Goal: Obtain resource: Download file/media

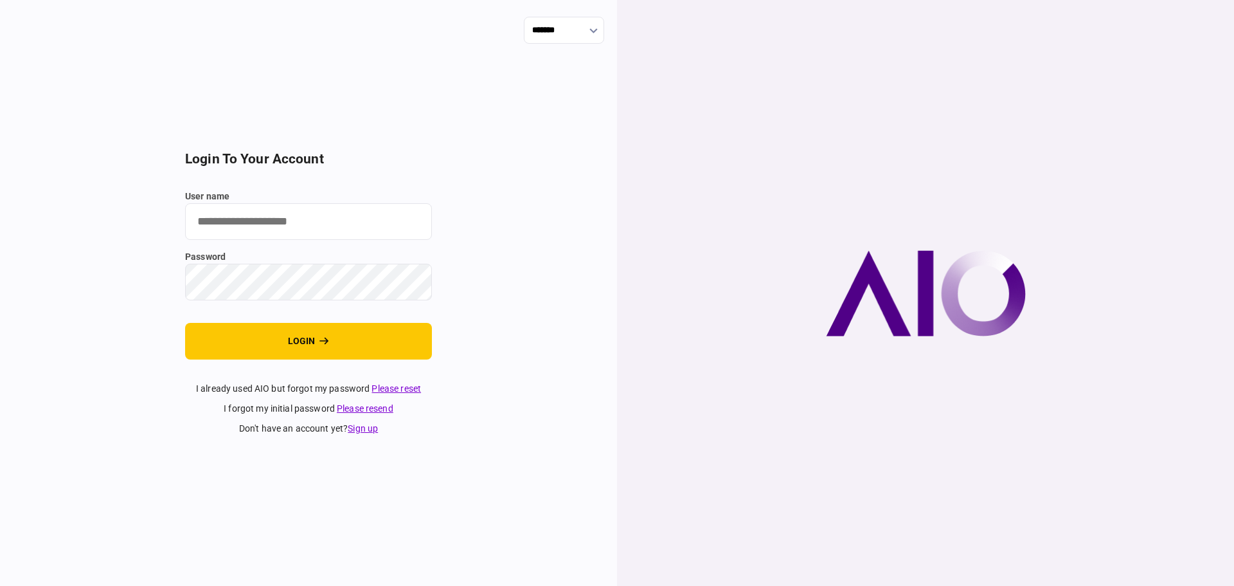
click at [289, 219] on input "user name" at bounding box center [308, 221] width 247 height 37
click at [257, 201] on label "user name" at bounding box center [308, 197] width 247 height 14
click at [257, 203] on input "user name" at bounding box center [308, 221] width 247 height 37
paste input "*******"
type input "*******"
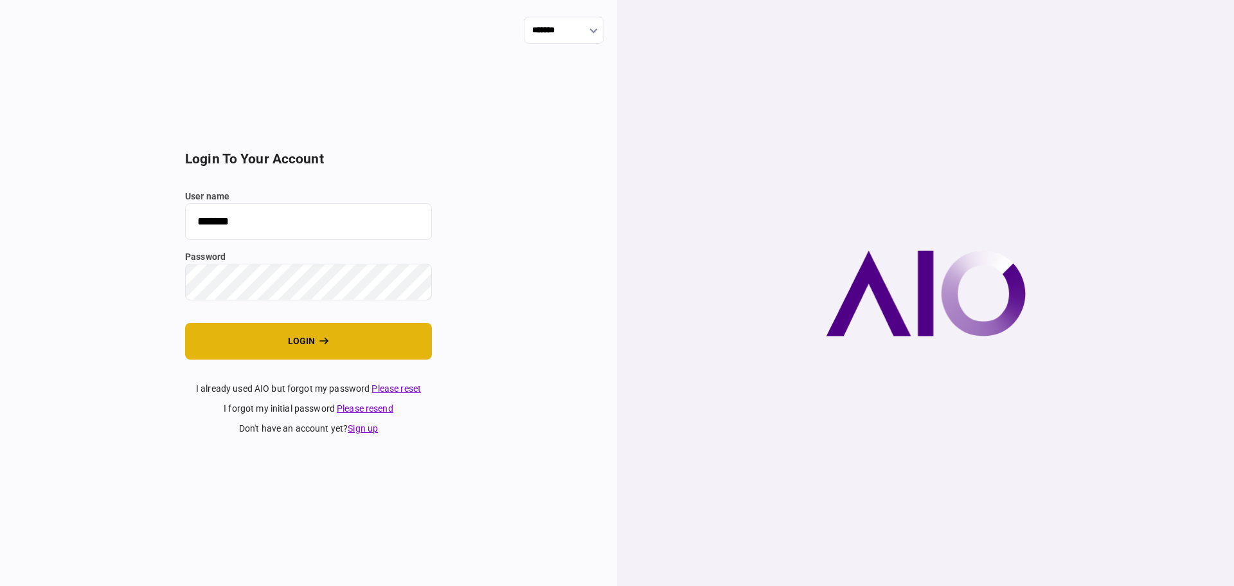
click at [345, 350] on button "login" at bounding box center [308, 341] width 247 height 37
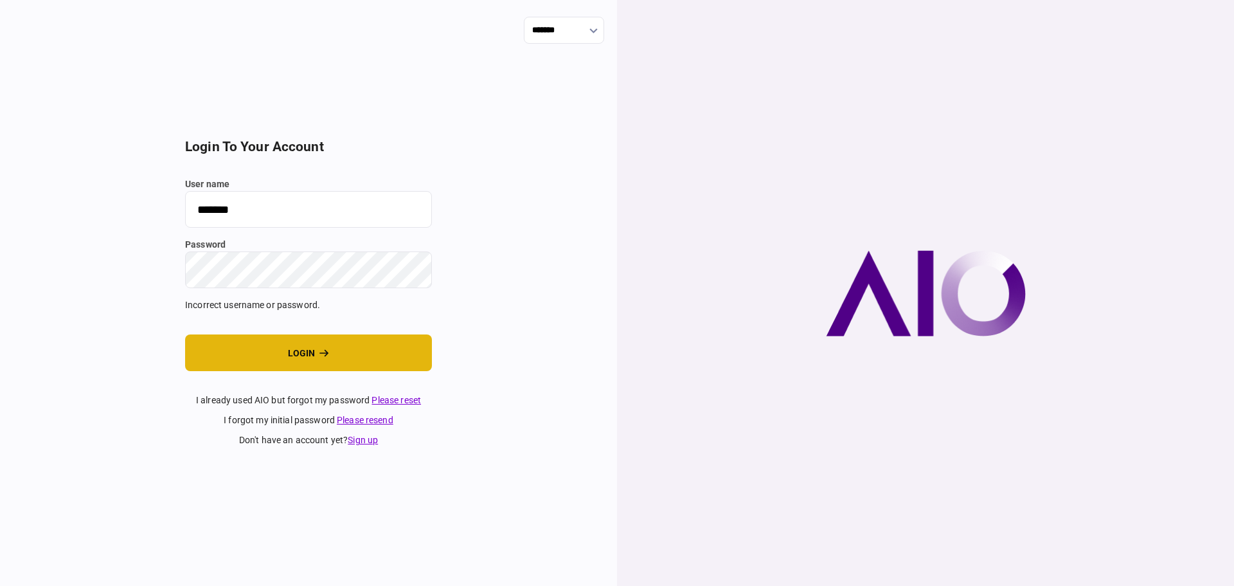
click at [312, 354] on button "login" at bounding box center [308, 352] width 247 height 37
click at [129, 289] on div "******* login to your account user name ******* password Incorrect username or …" at bounding box center [308, 293] width 617 height 586
click at [311, 349] on button "login" at bounding box center [308, 352] width 247 height 37
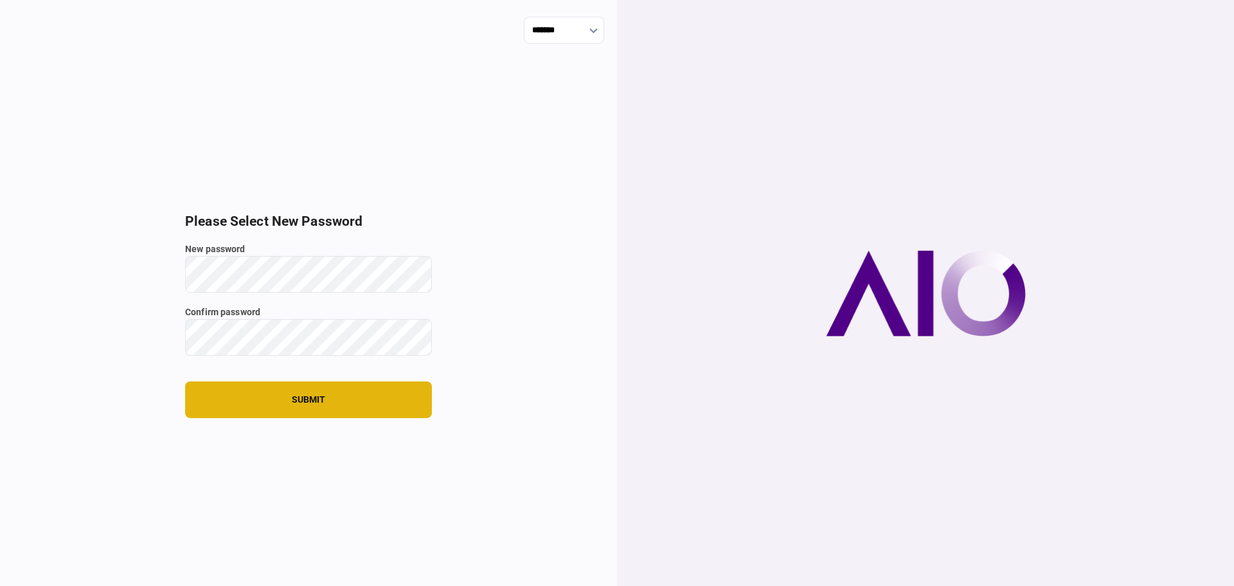
click at [284, 397] on button "submit" at bounding box center [308, 399] width 247 height 37
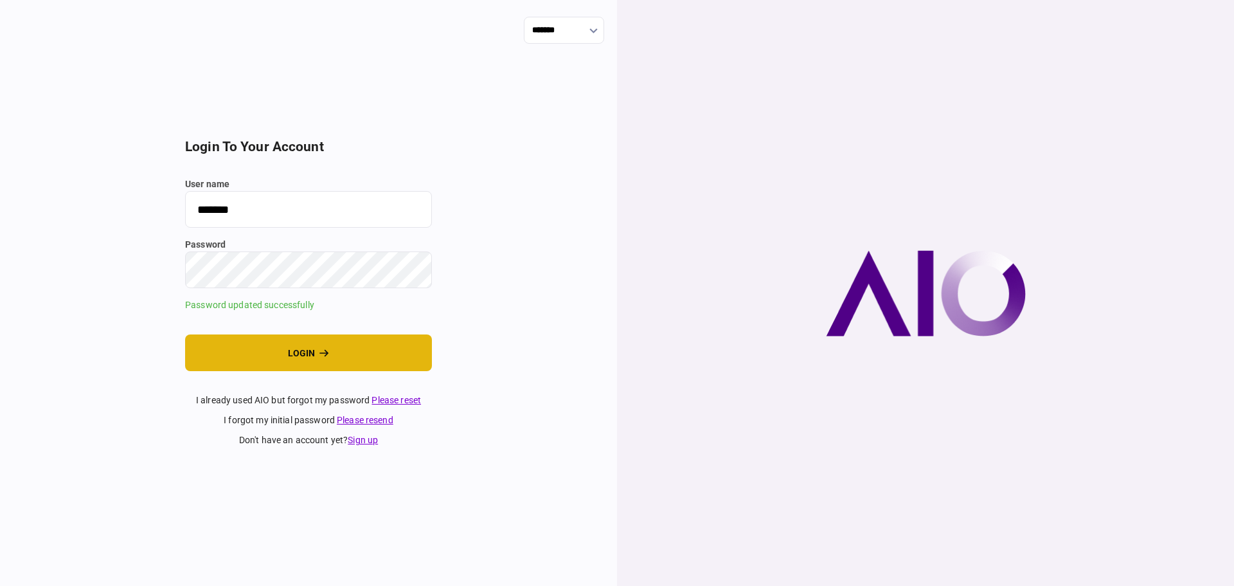
click at [291, 354] on button "login" at bounding box center [308, 352] width 247 height 37
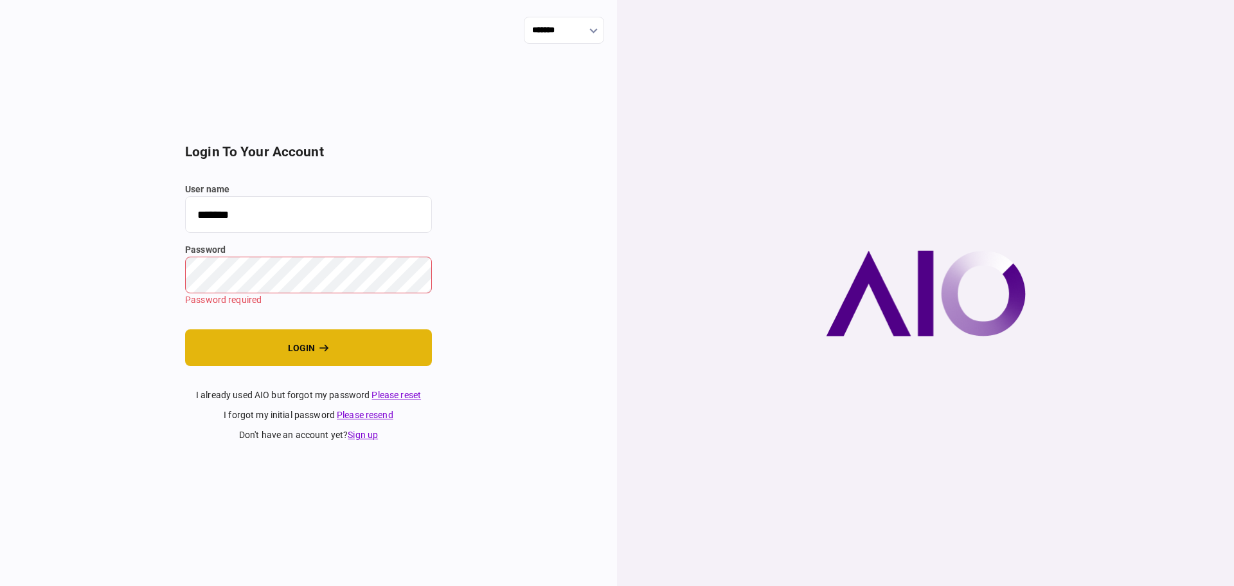
click at [306, 352] on button "login" at bounding box center [308, 347] width 247 height 37
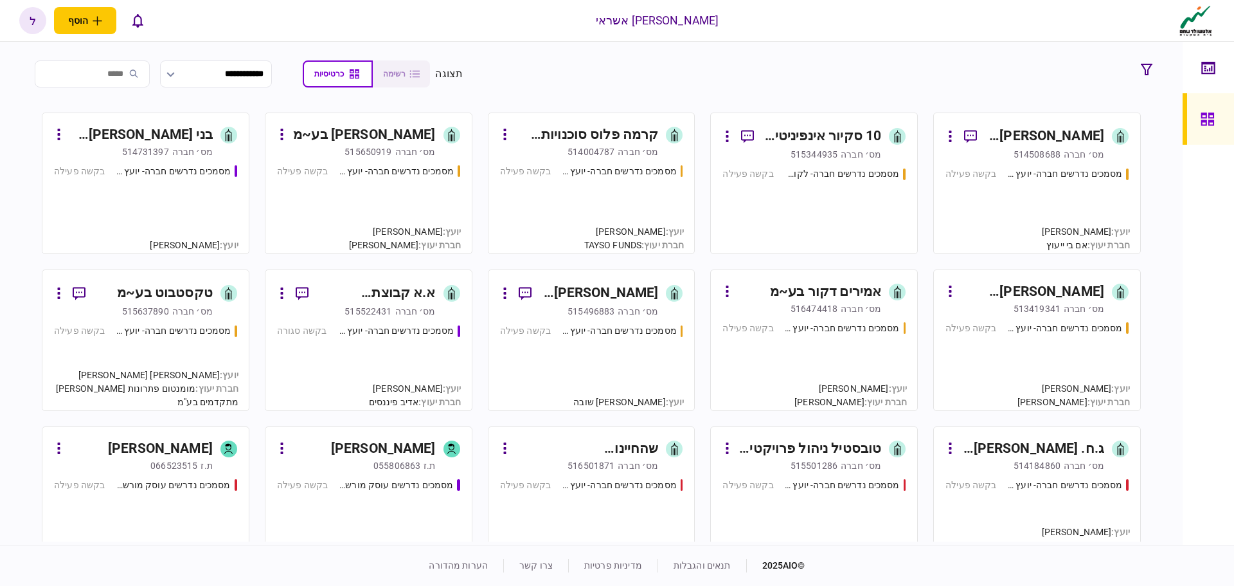
click at [1063, 212] on div "מסמכים נדרשים חברה- יועץ - תהליך חברה בקשה פעילה" at bounding box center [1037, 204] width 183 height 75
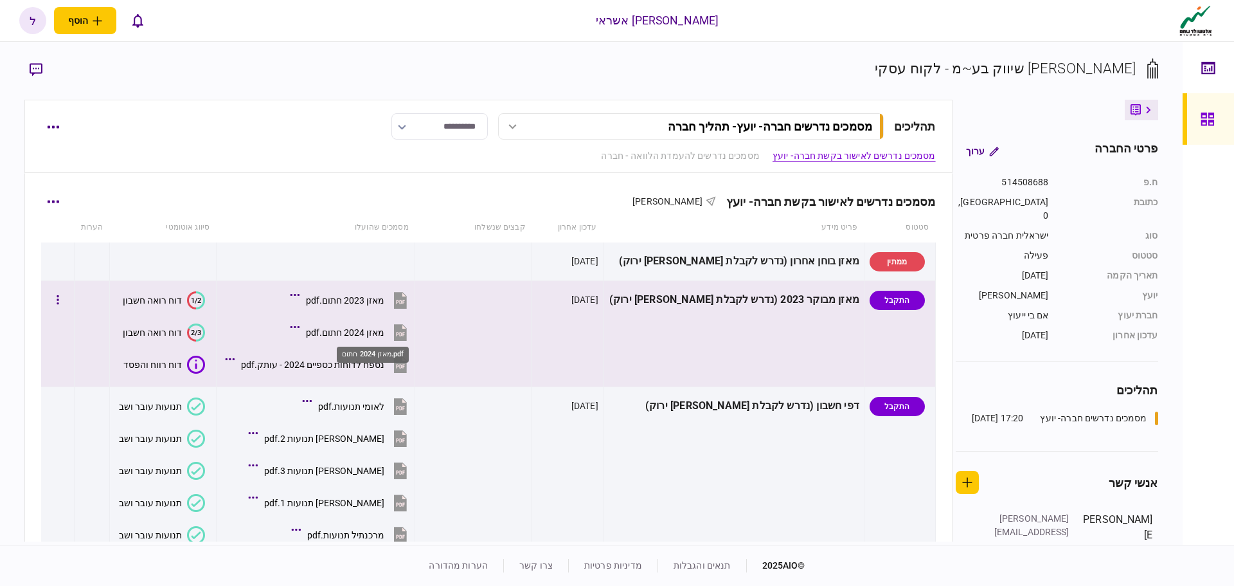
click at [384, 335] on div "מאזן 2024 חתום.pdf" at bounding box center [345, 332] width 78 height 10
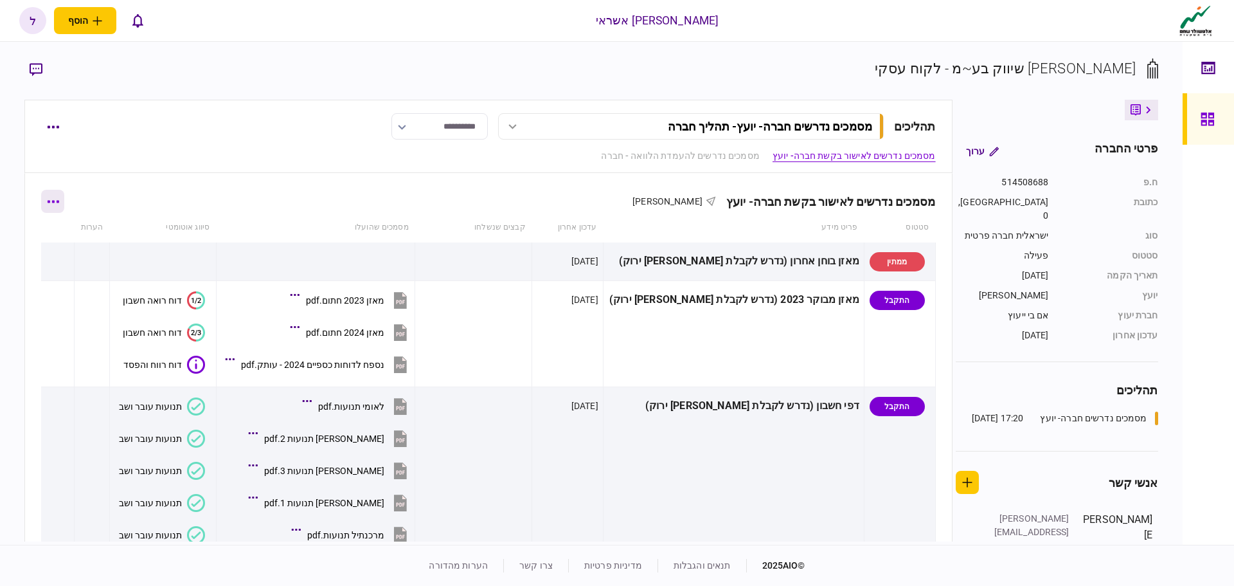
click at [59, 203] on icon "button" at bounding box center [54, 201] width 12 height 3
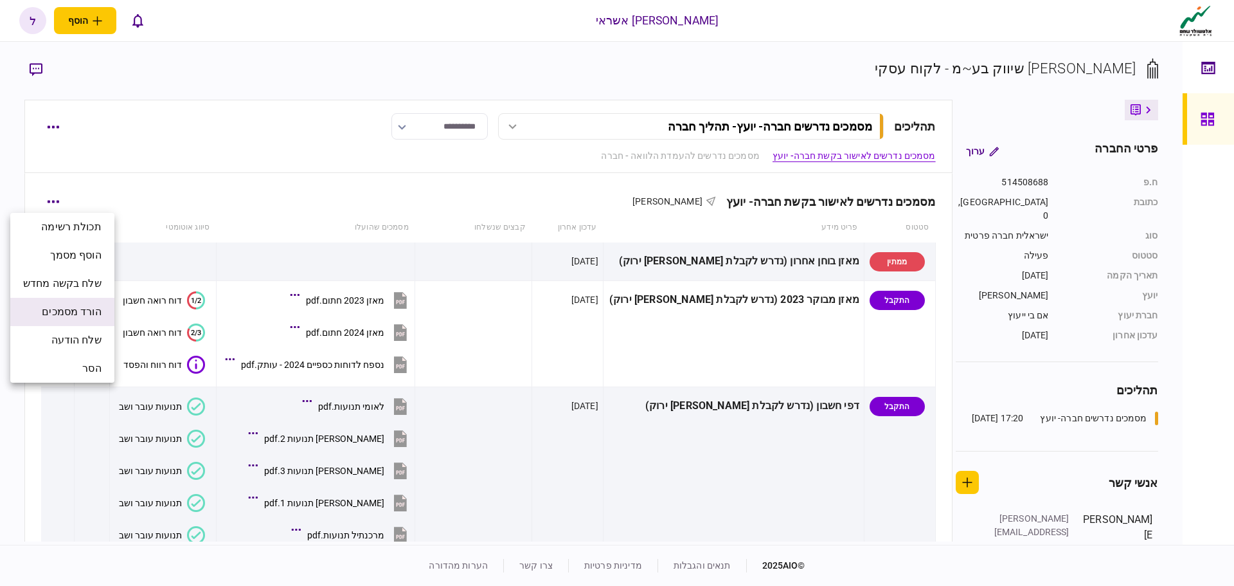
click at [73, 311] on span "הורד מסמכים" at bounding box center [71, 311] width 59 height 15
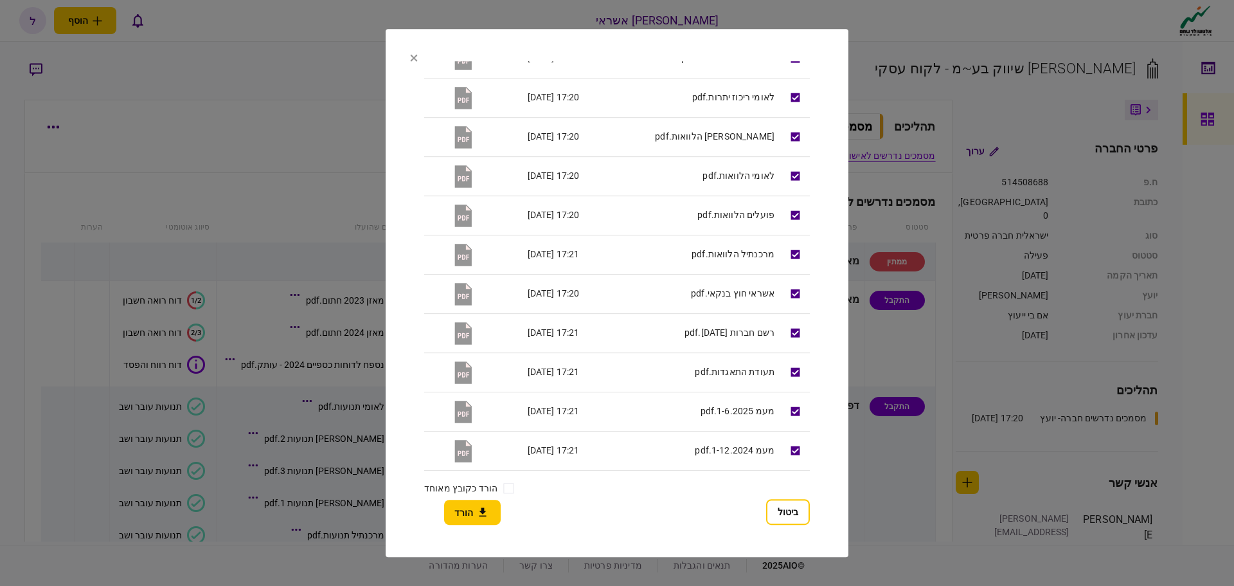
scroll to position [365, 0]
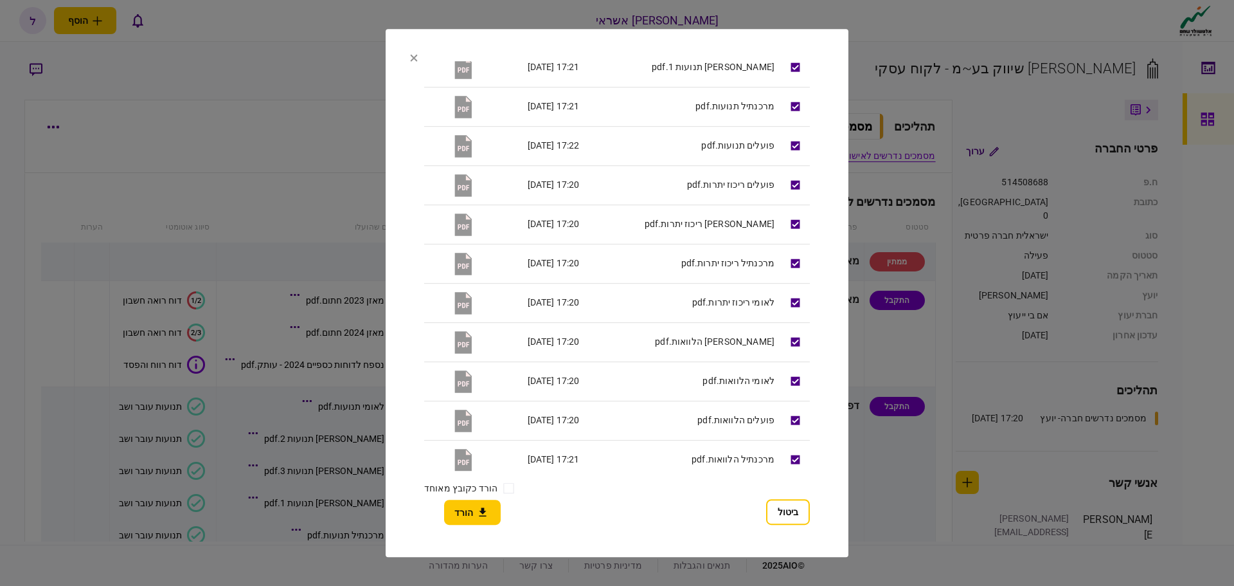
click at [892, 12] on div at bounding box center [617, 293] width 1234 height 586
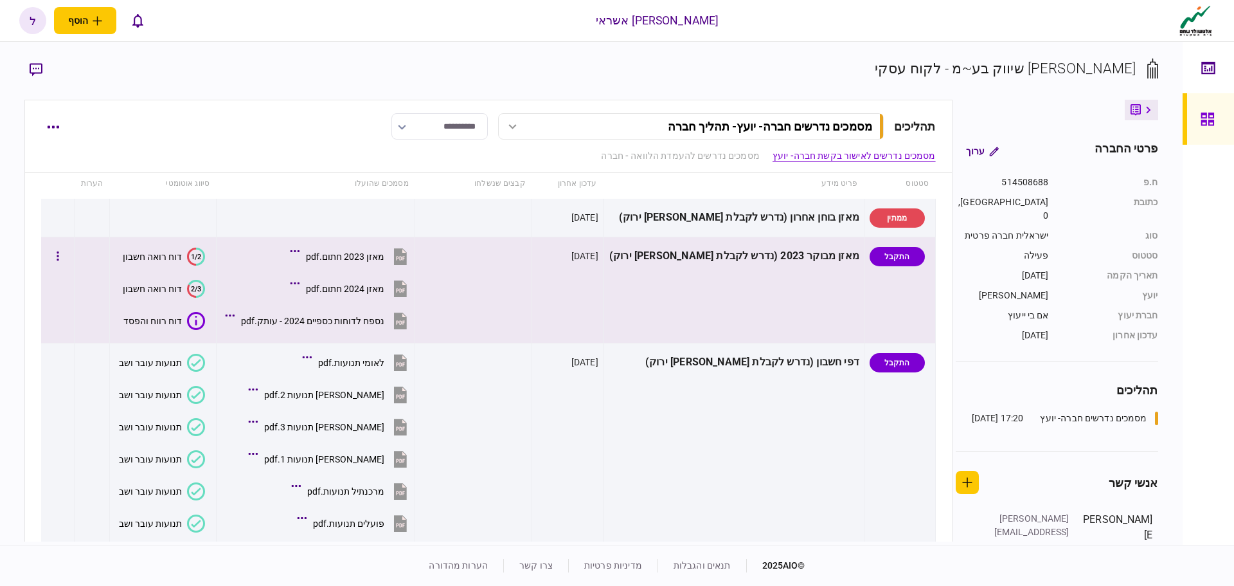
scroll to position [257, 0]
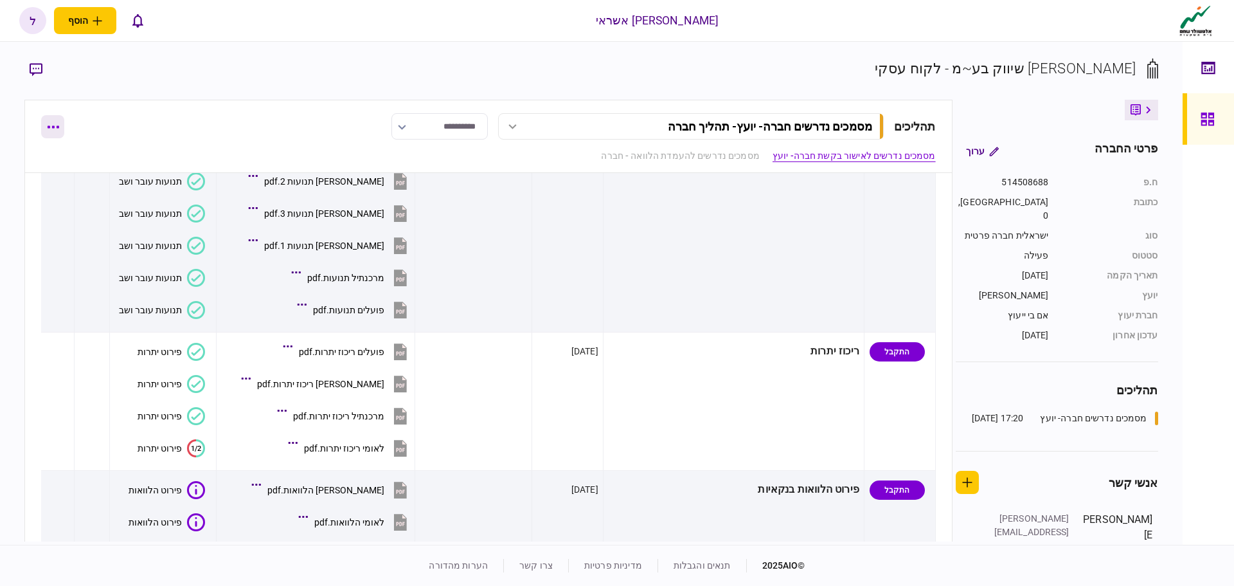
click at [59, 127] on button "button" at bounding box center [52, 126] width 23 height 23
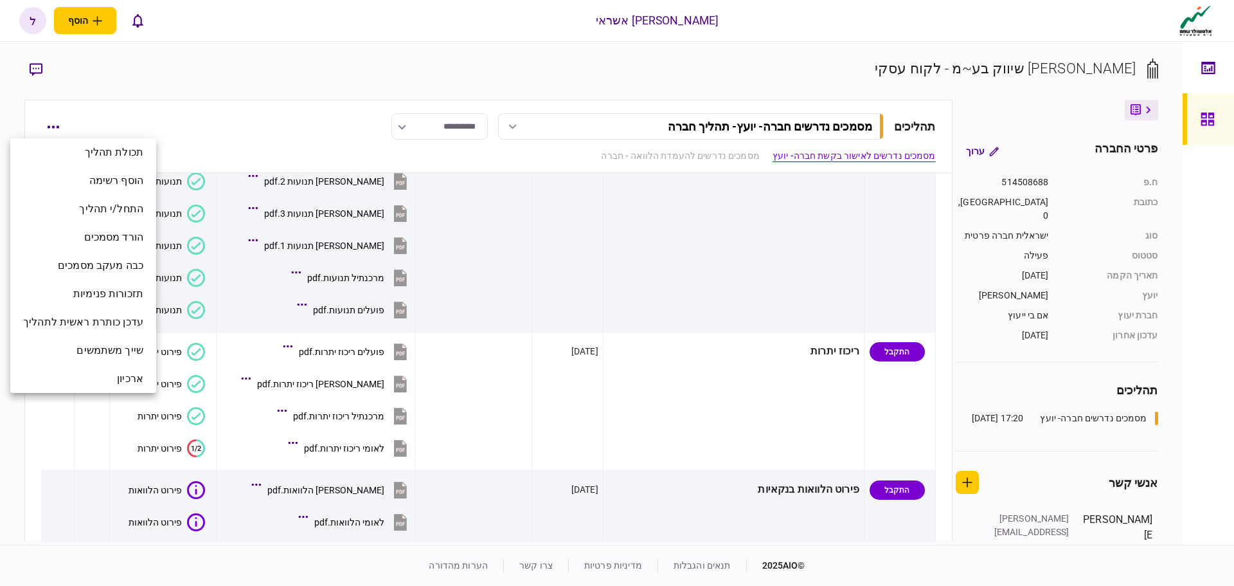
click at [56, 124] on div at bounding box center [617, 293] width 1234 height 586
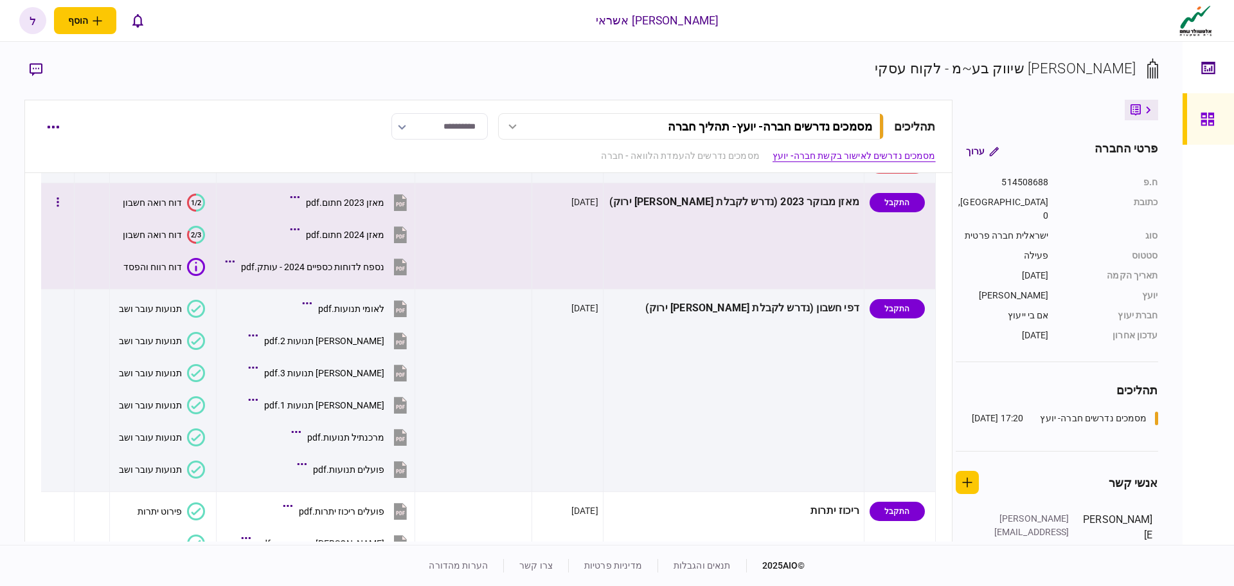
scroll to position [0, 0]
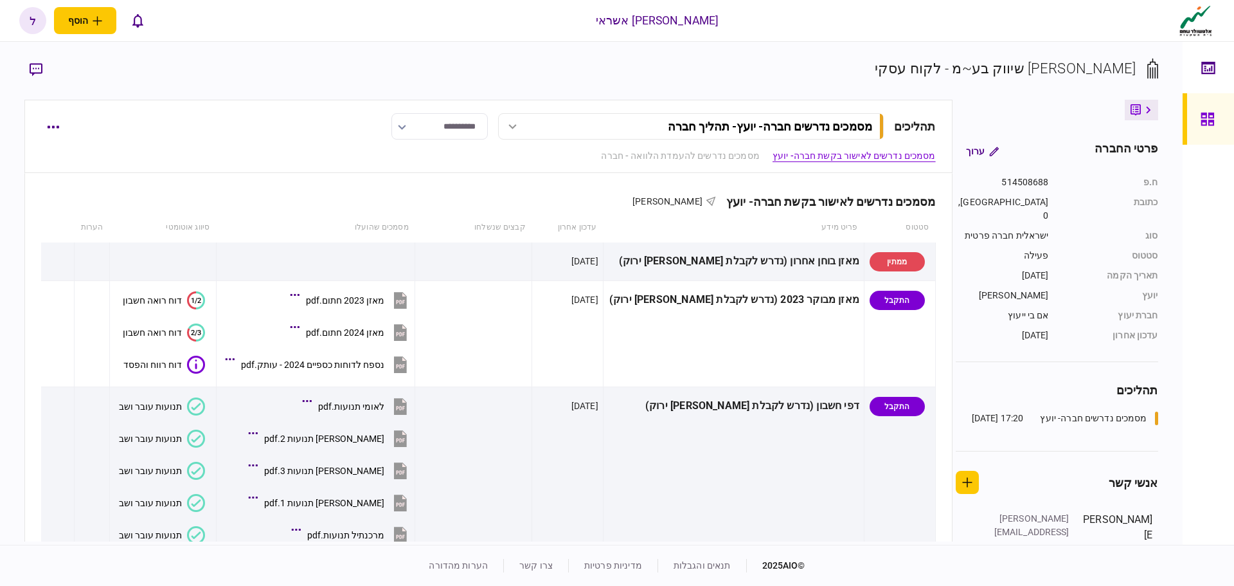
click at [1207, 120] on icon at bounding box center [1207, 119] width 13 height 13
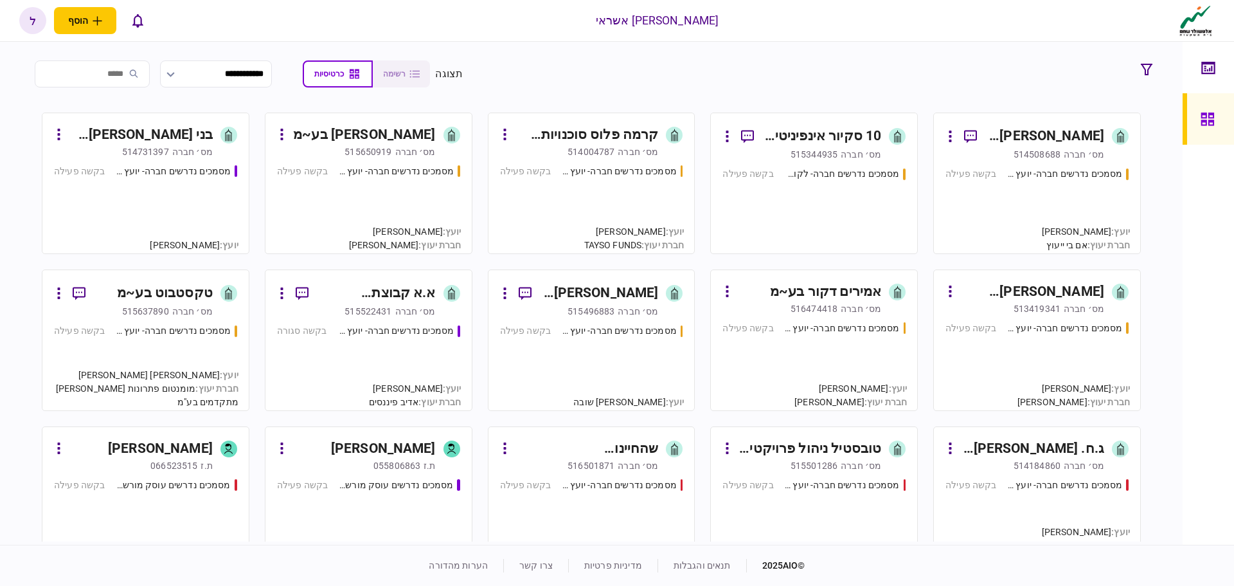
click at [636, 205] on div "מסמכים נדרשים חברה- יועץ - תהליך חברה בקשה פעילה" at bounding box center [591, 204] width 183 height 78
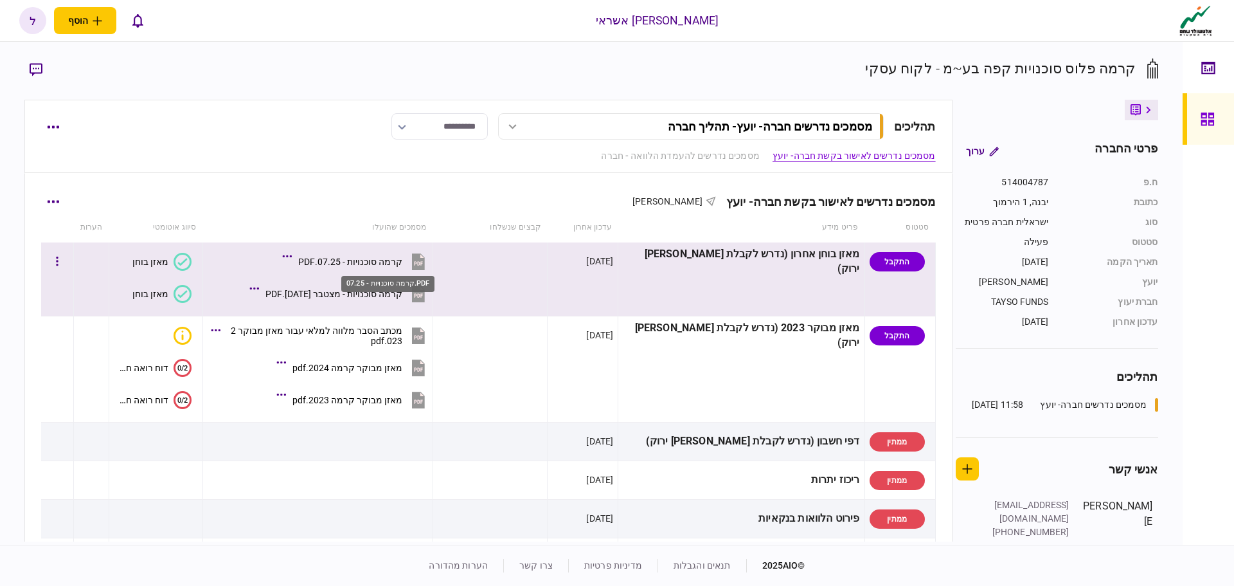
click at [402, 265] on div "קרמה סוכנויות - 07.25.PDF" at bounding box center [350, 262] width 104 height 10
click at [358, 295] on div "קרמה סוכנויות - מצטבר [DATE].PDF" at bounding box center [334, 294] width 137 height 10
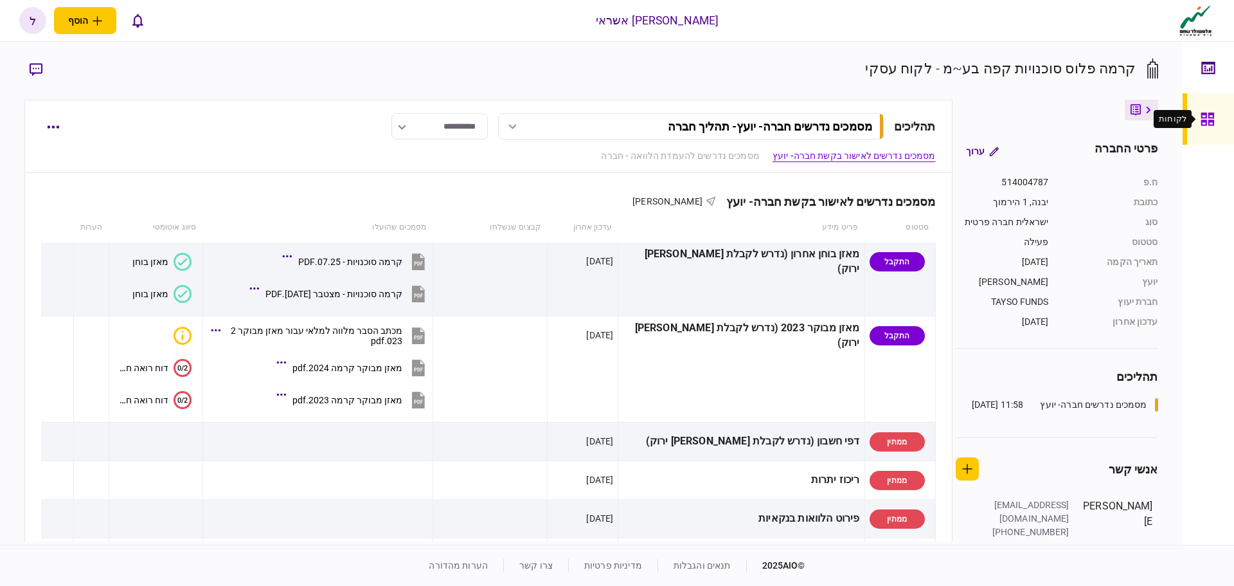
click at [1205, 113] on icon at bounding box center [1207, 119] width 13 height 13
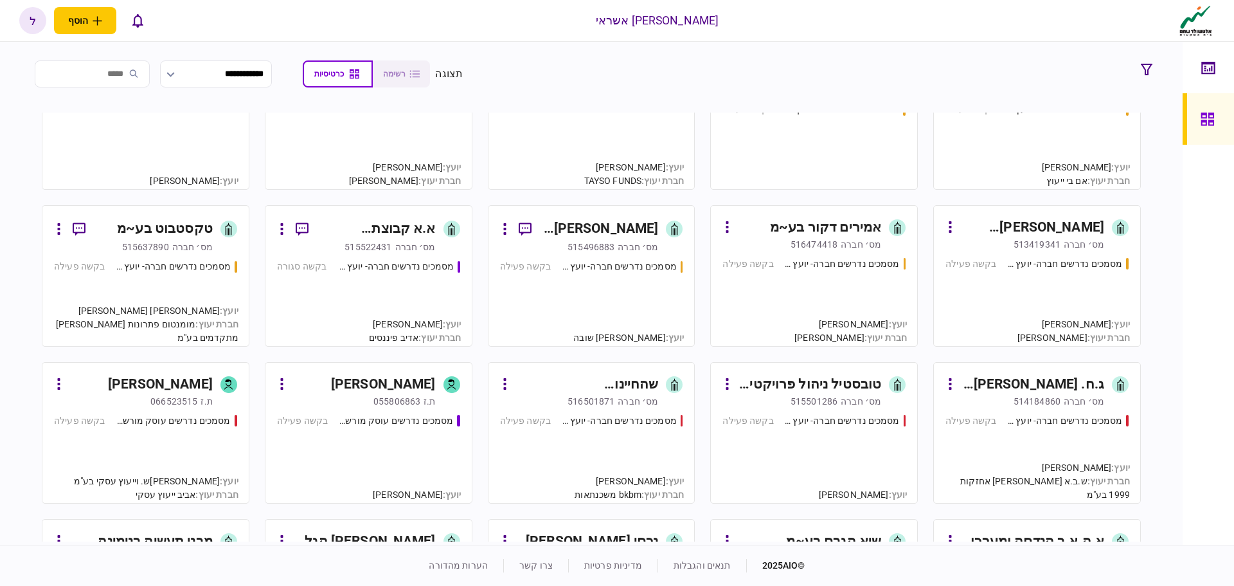
scroll to position [257, 0]
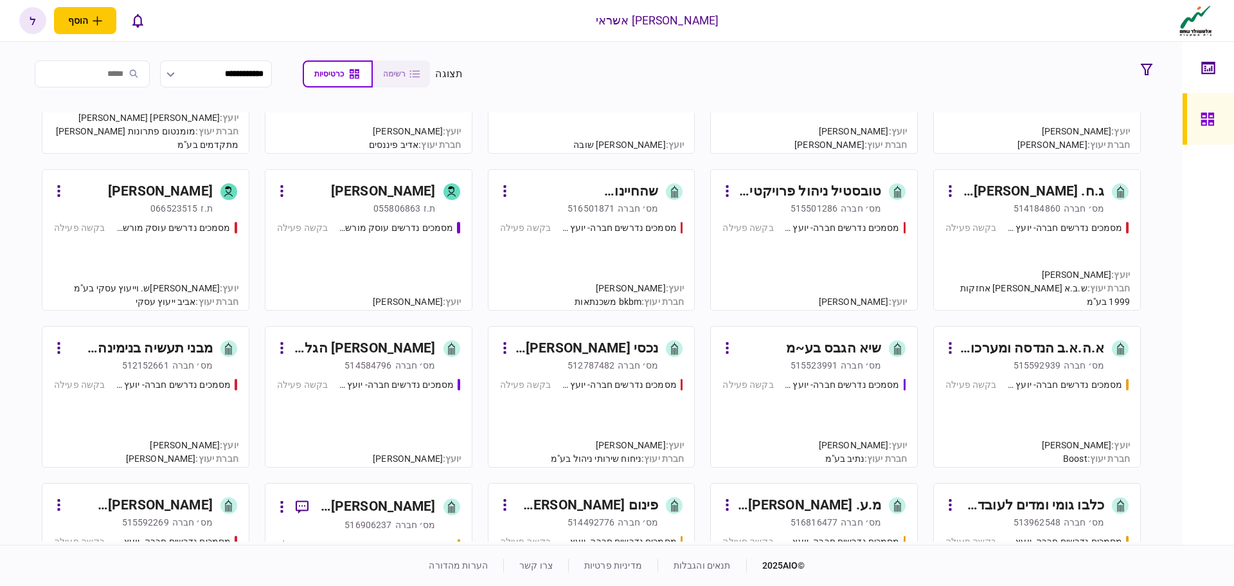
click at [990, 420] on div "מסמכים נדרשים חברה- יועץ - תהליך חברה בקשה פעילה" at bounding box center [1037, 417] width 183 height 78
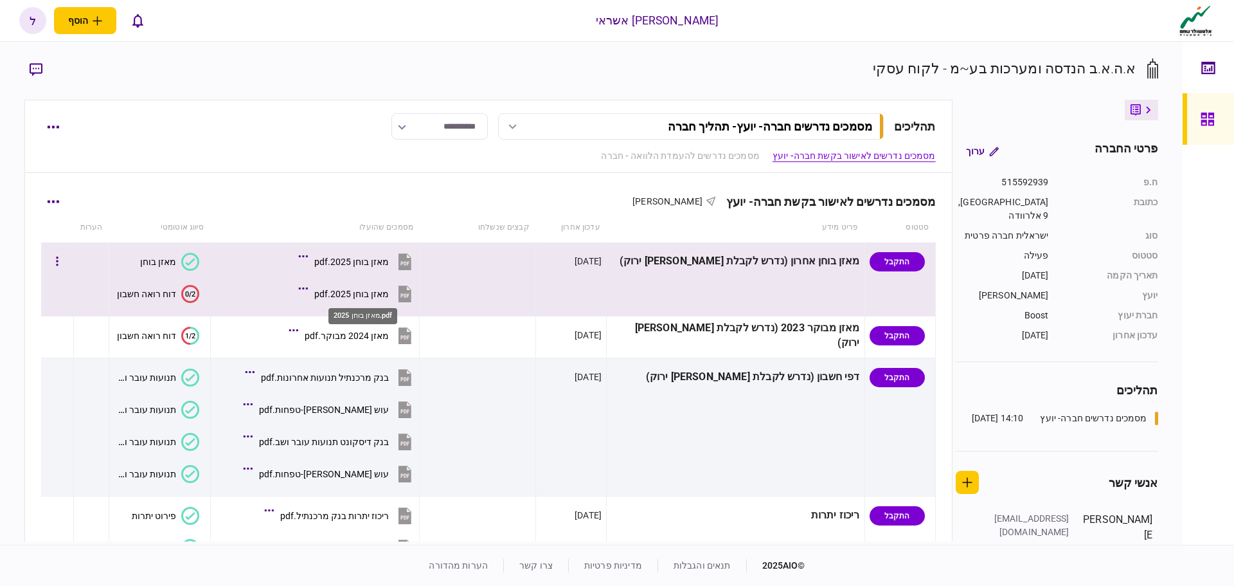
click at [348, 292] on div "מאזן בוחן 2025.pdf" at bounding box center [351, 294] width 75 height 10
click at [368, 289] on div "מאזן בוחן 2025.pdf" at bounding box center [351, 294] width 75 height 10
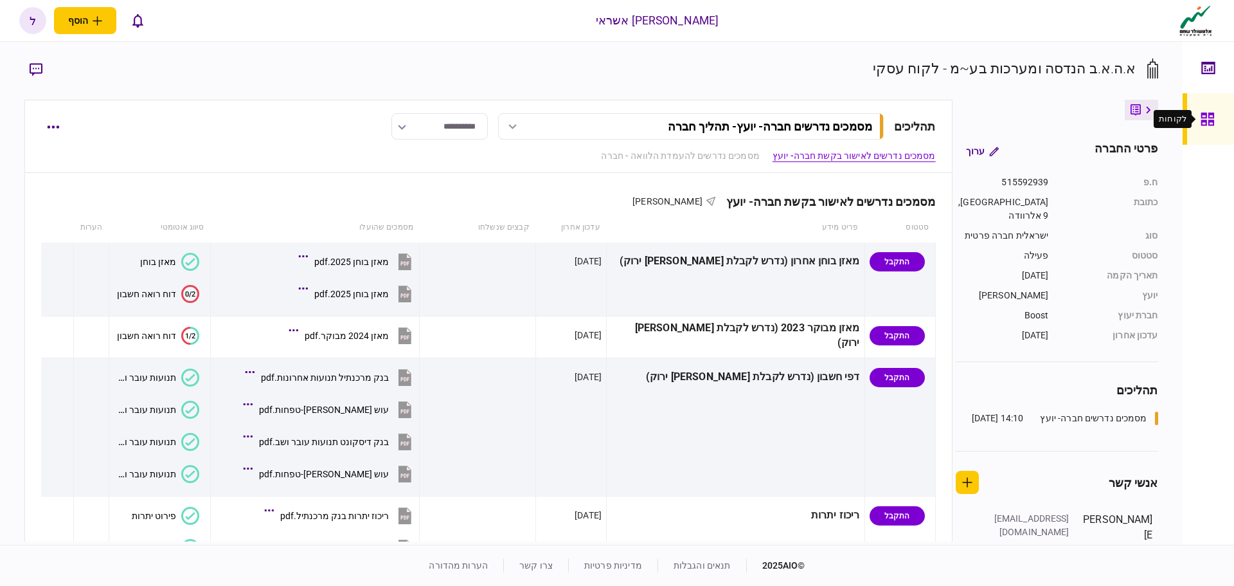
click at [1205, 122] on icon at bounding box center [1207, 119] width 13 height 13
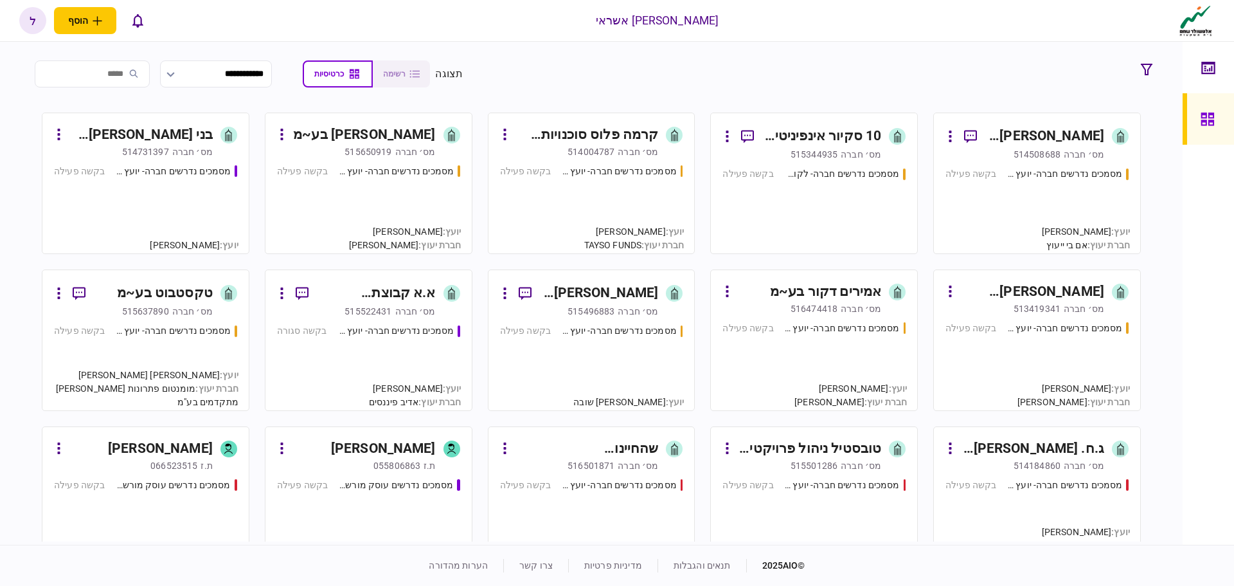
click at [991, 212] on div "מסמכים נדרשים חברה- יועץ - תהליך חברה בקשה פעילה" at bounding box center [1037, 204] width 183 height 75
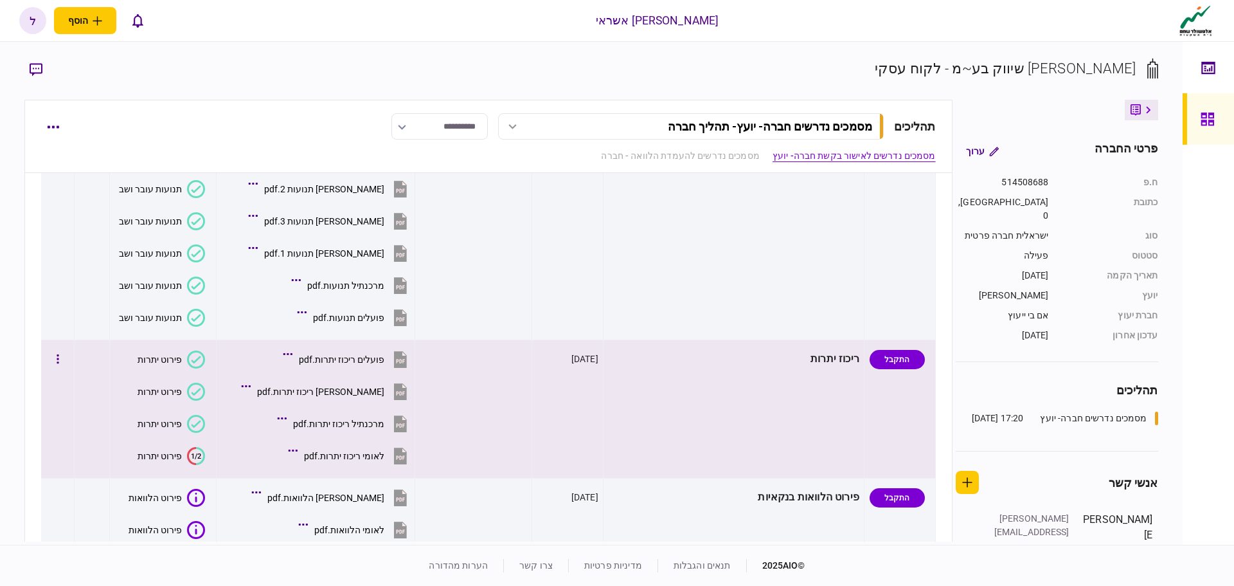
scroll to position [257, 0]
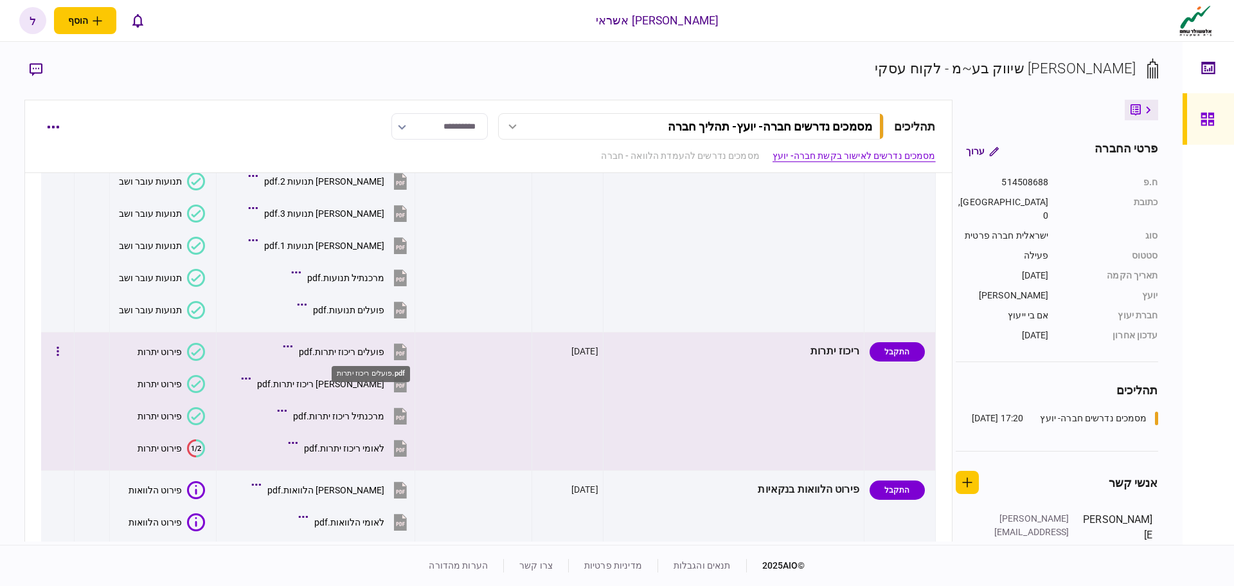
click at [375, 350] on div "פועלים ריכוז יתרות.pdf" at bounding box center [342, 352] width 86 height 10
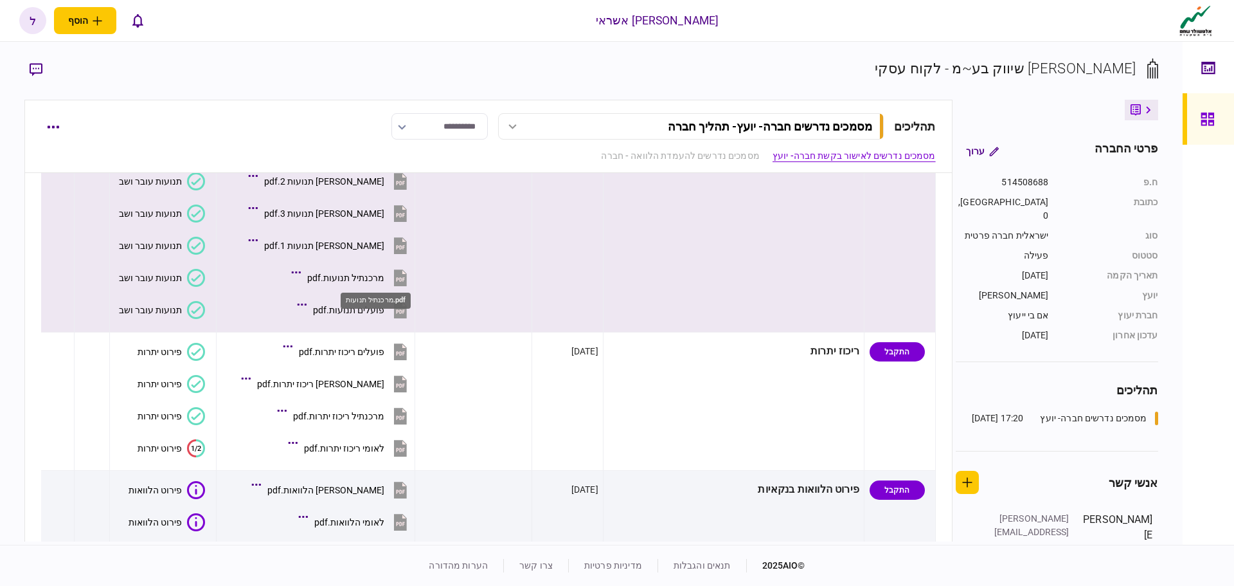
scroll to position [193, 0]
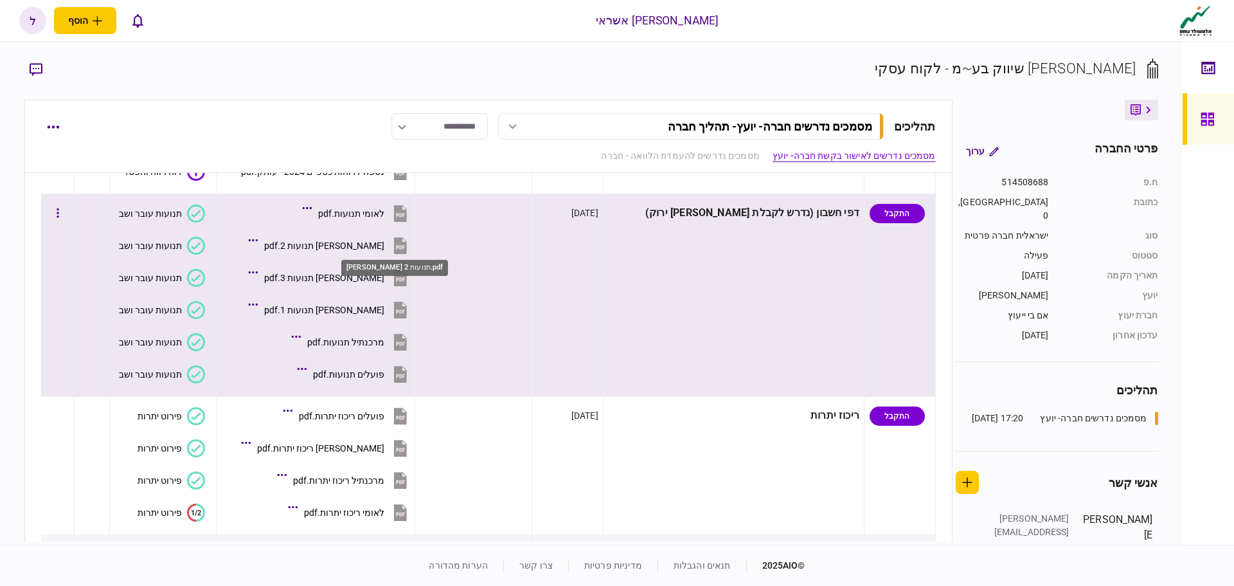
click at [374, 246] on div "[PERSON_NAME] תנועות 2.pdf" at bounding box center [324, 245] width 120 height 10
click at [373, 246] on div "[PERSON_NAME] תנועות 2.pdf" at bounding box center [324, 245] width 120 height 10
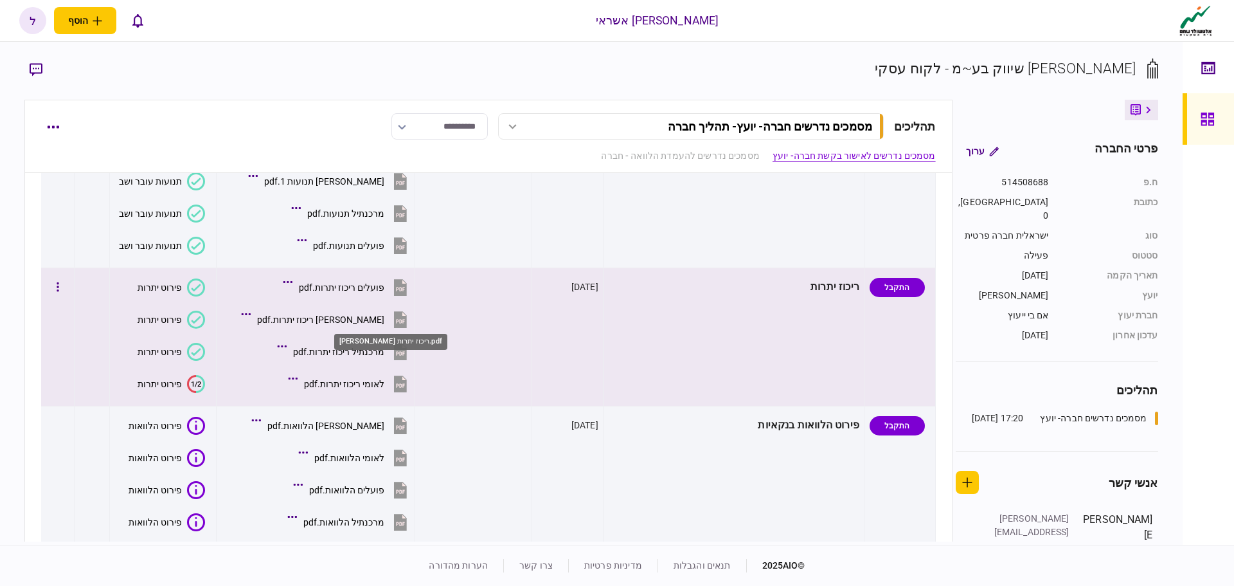
click at [381, 321] on div "[PERSON_NAME] ריכוז יתרות.pdf" at bounding box center [320, 319] width 127 height 10
click at [375, 313] on button "[PERSON_NAME] ריכוז יתרות.pdf" at bounding box center [327, 319] width 166 height 29
click at [377, 324] on div "[PERSON_NAME] ריכוז יתרות.pdf" at bounding box center [320, 319] width 127 height 10
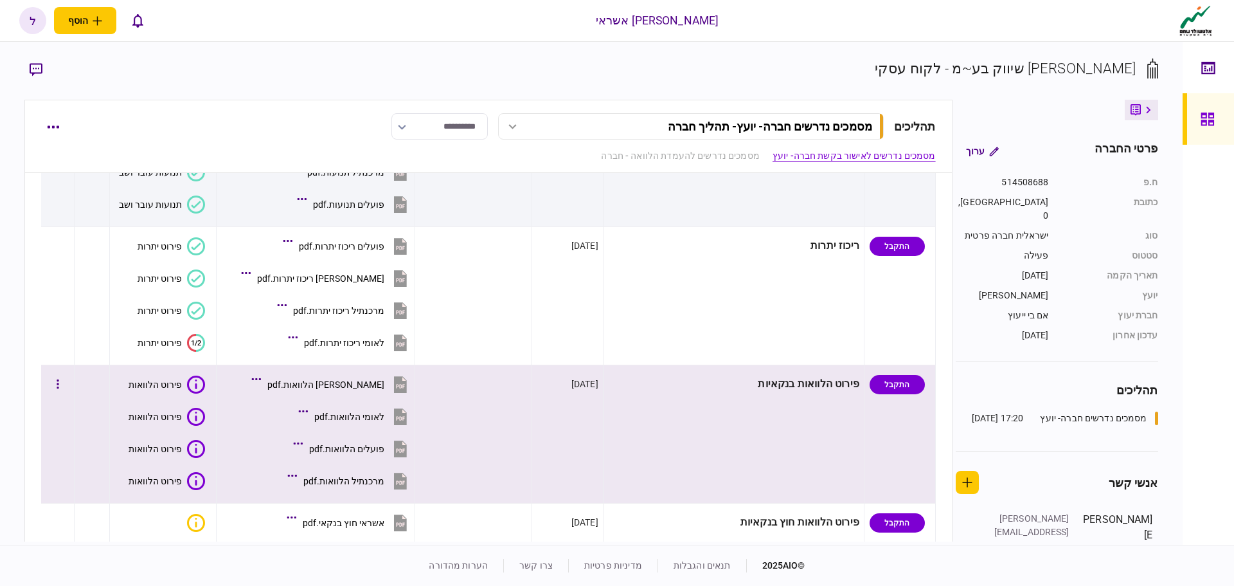
scroll to position [386, 0]
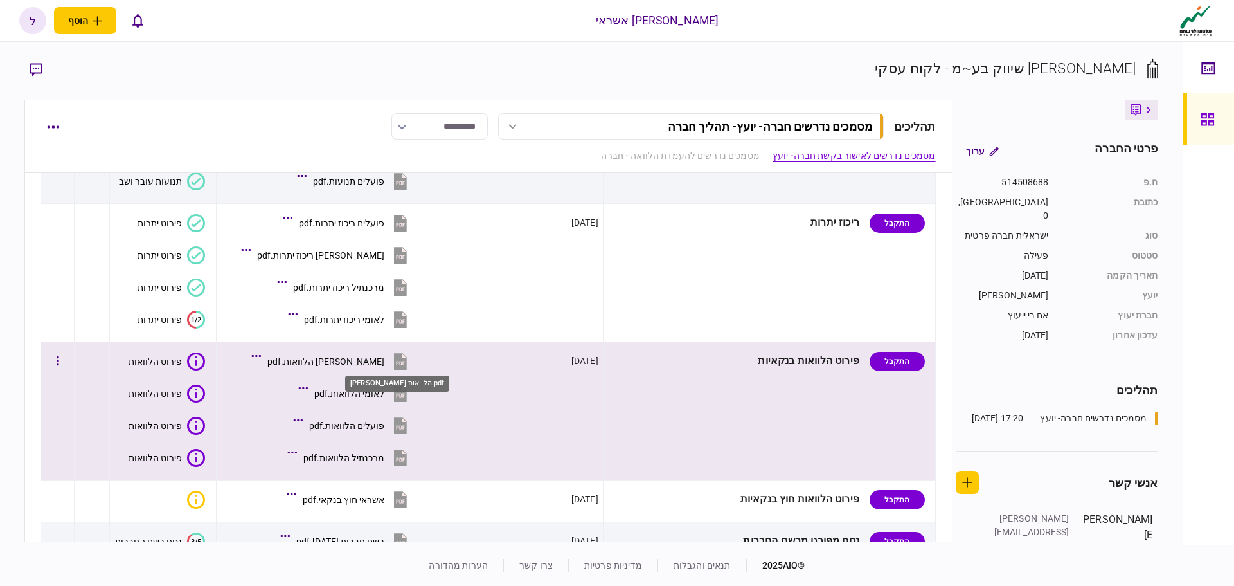
click at [379, 362] on div "[PERSON_NAME] הלוואות.pdf" at bounding box center [325, 361] width 117 height 10
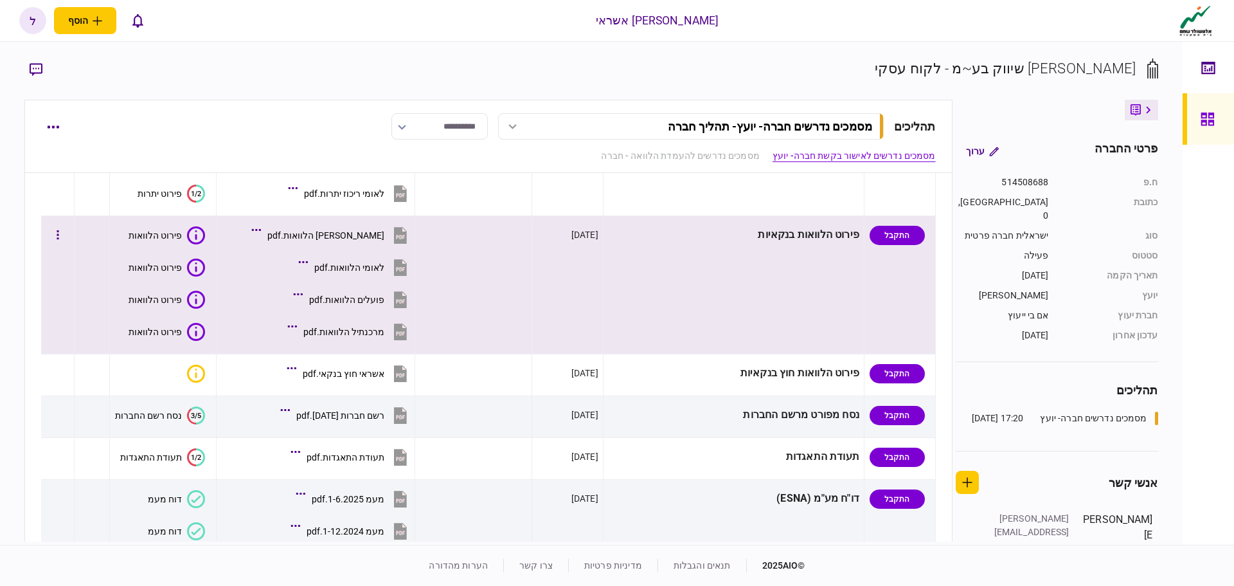
scroll to position [514, 0]
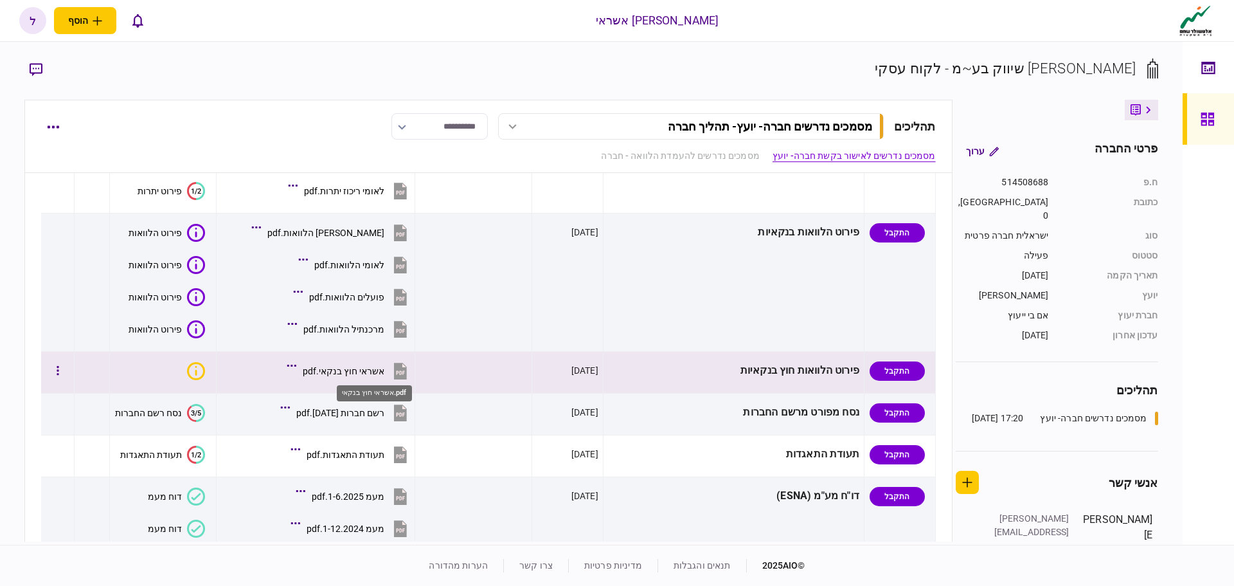
click at [376, 368] on div "אשראי חוץ בנקאי.pdf" at bounding box center [344, 371] width 82 height 10
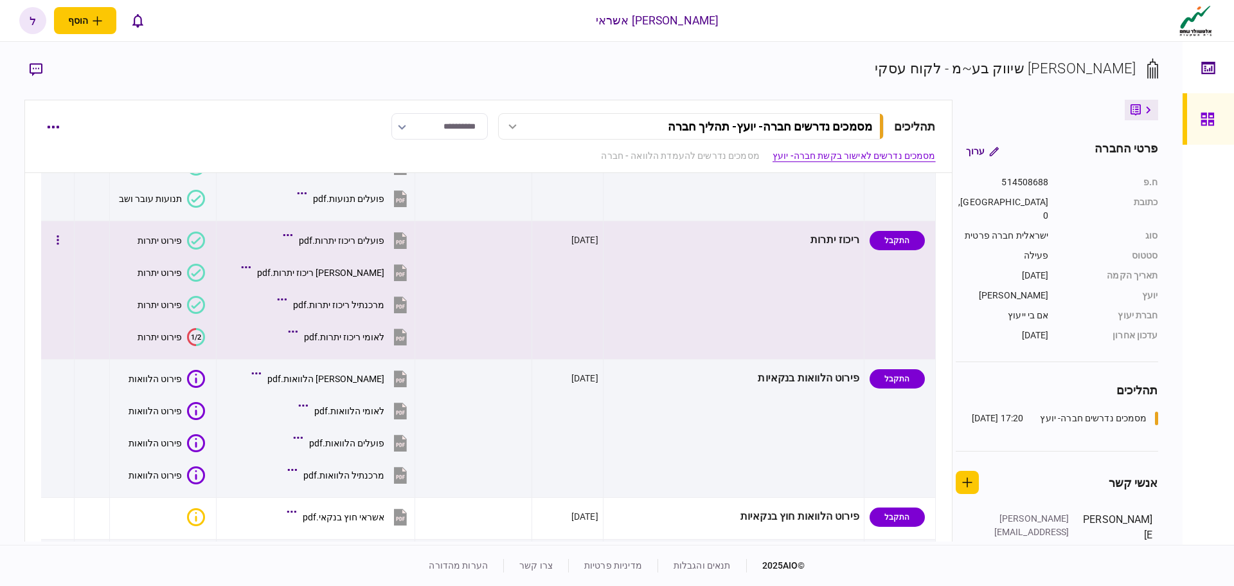
scroll to position [386, 0]
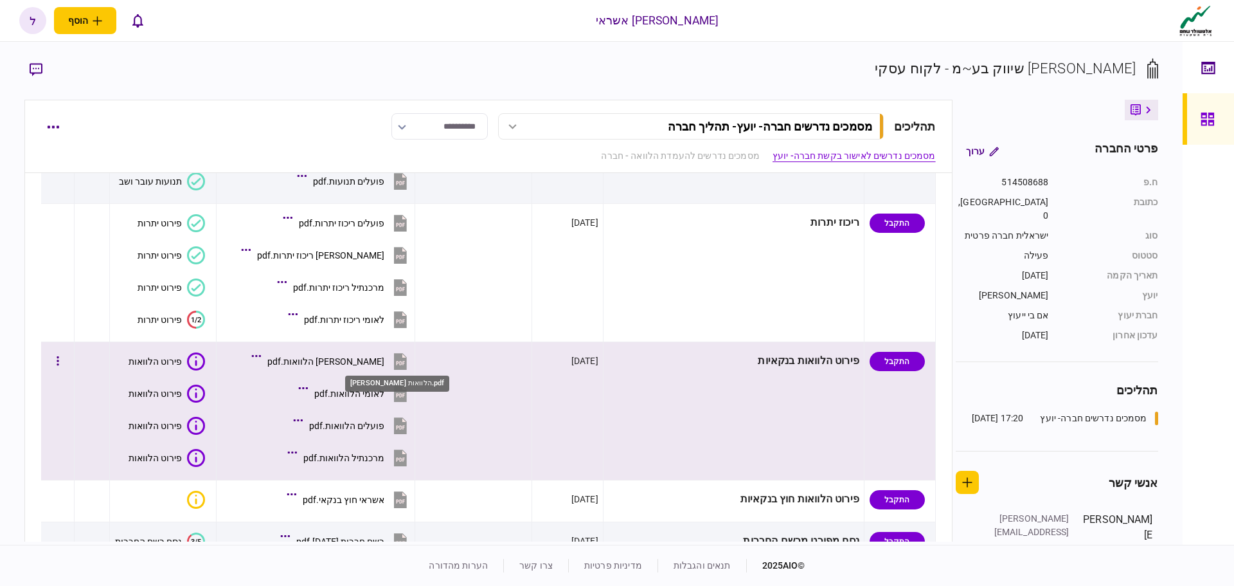
click at [384, 357] on div "[PERSON_NAME] הלוואות.pdf" at bounding box center [325, 361] width 117 height 10
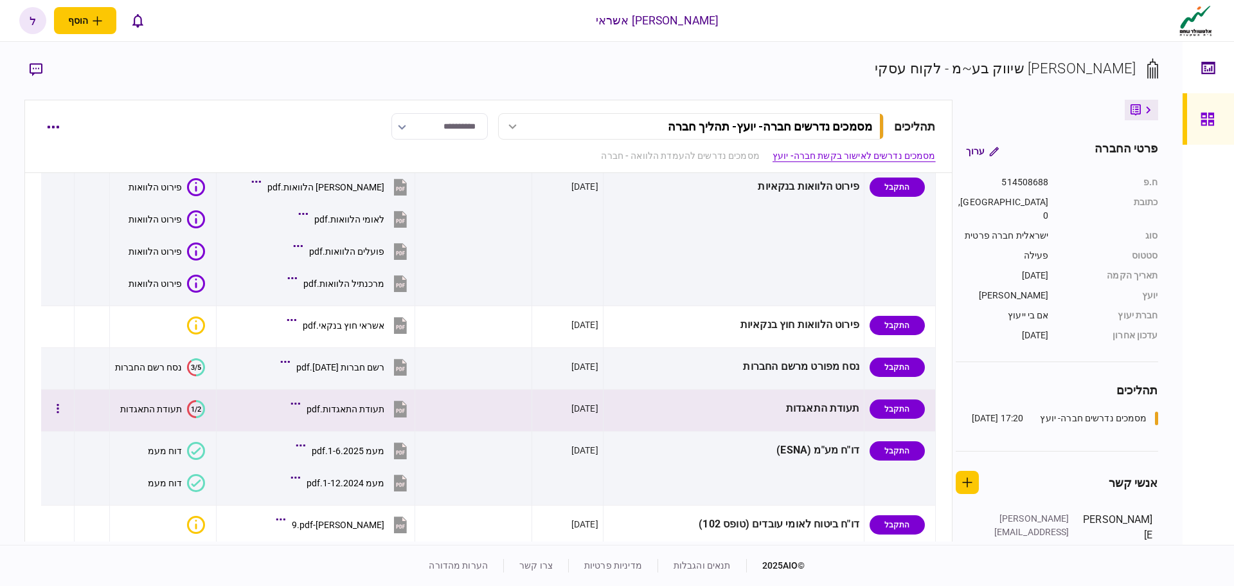
scroll to position [579, 0]
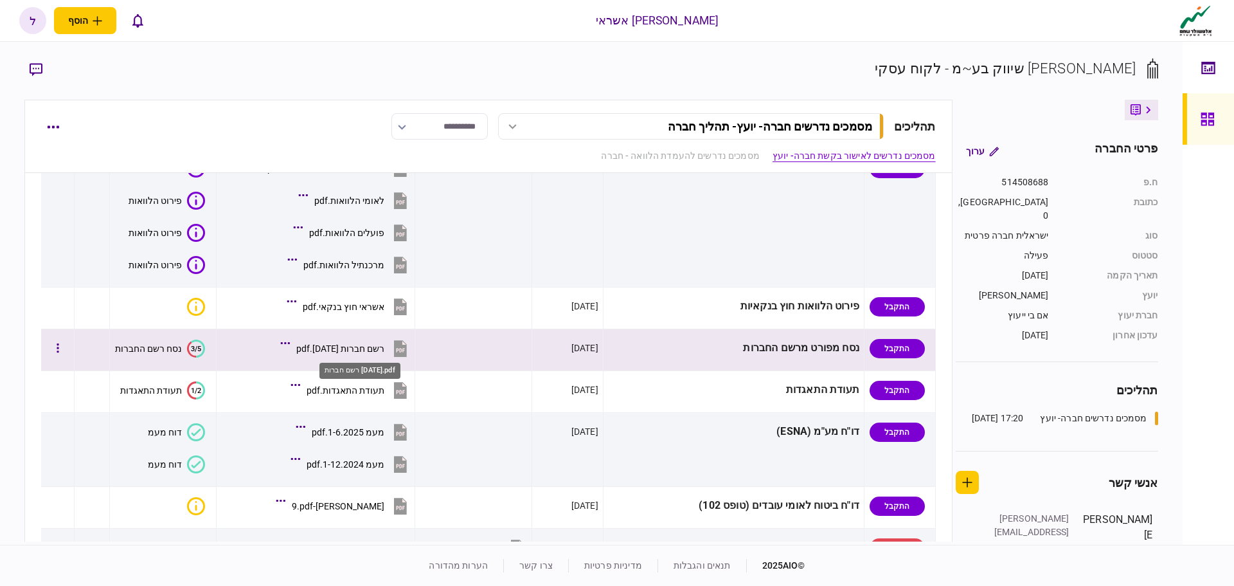
click at [384, 346] on div "רשם חברות [DATE].pdf" at bounding box center [340, 348] width 88 height 10
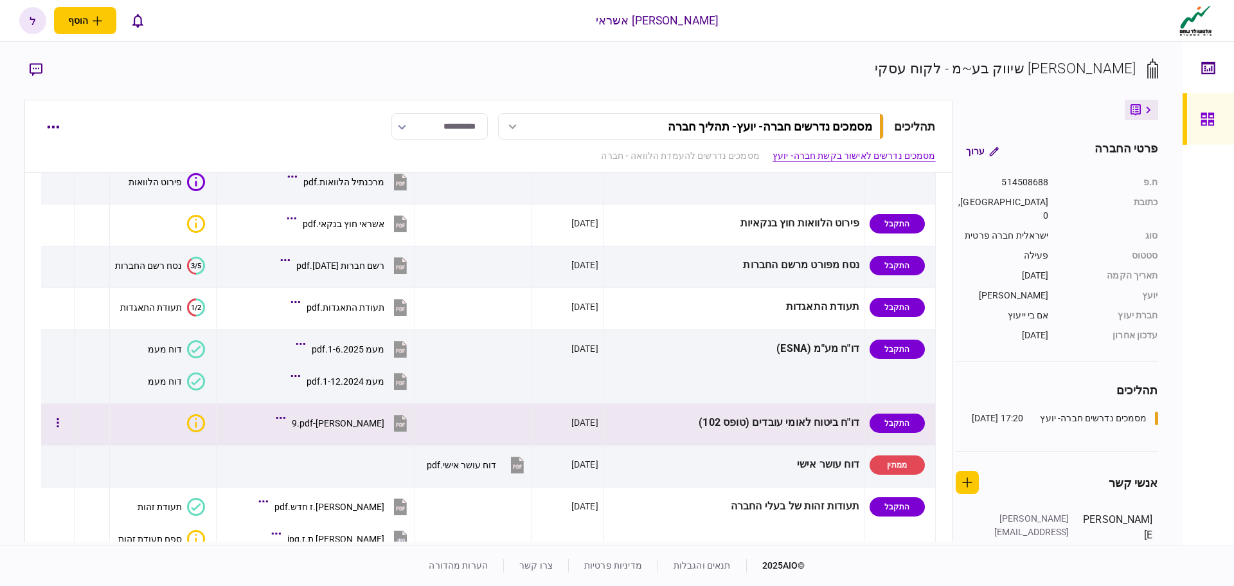
scroll to position [643, 0]
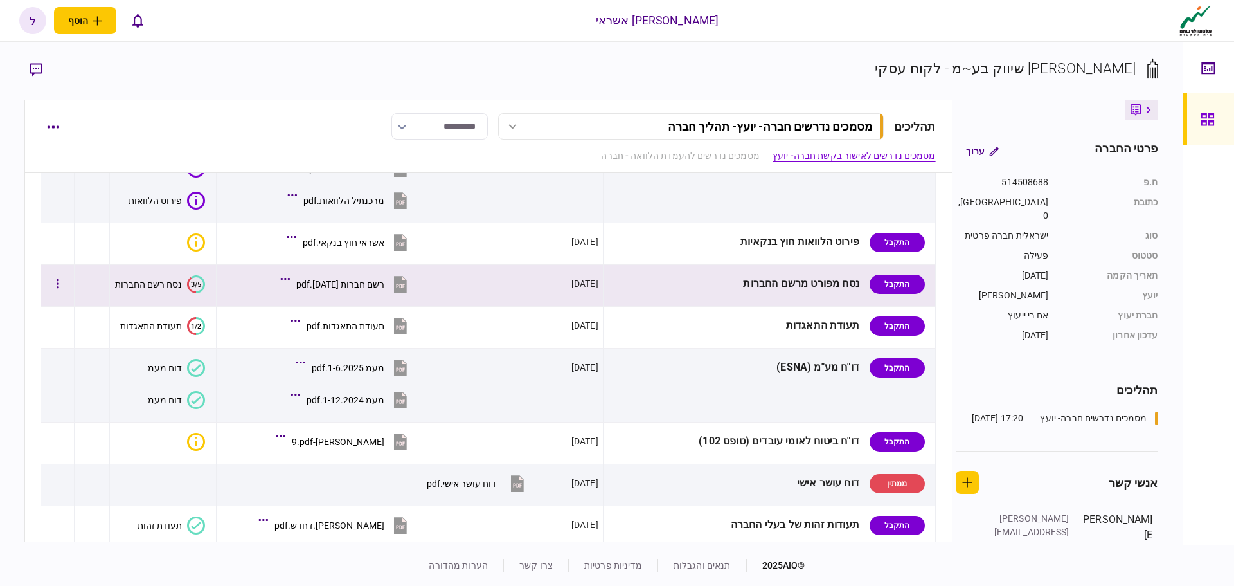
click at [379, 287] on div "רשם חברות [DATE].pdf" at bounding box center [340, 284] width 88 height 10
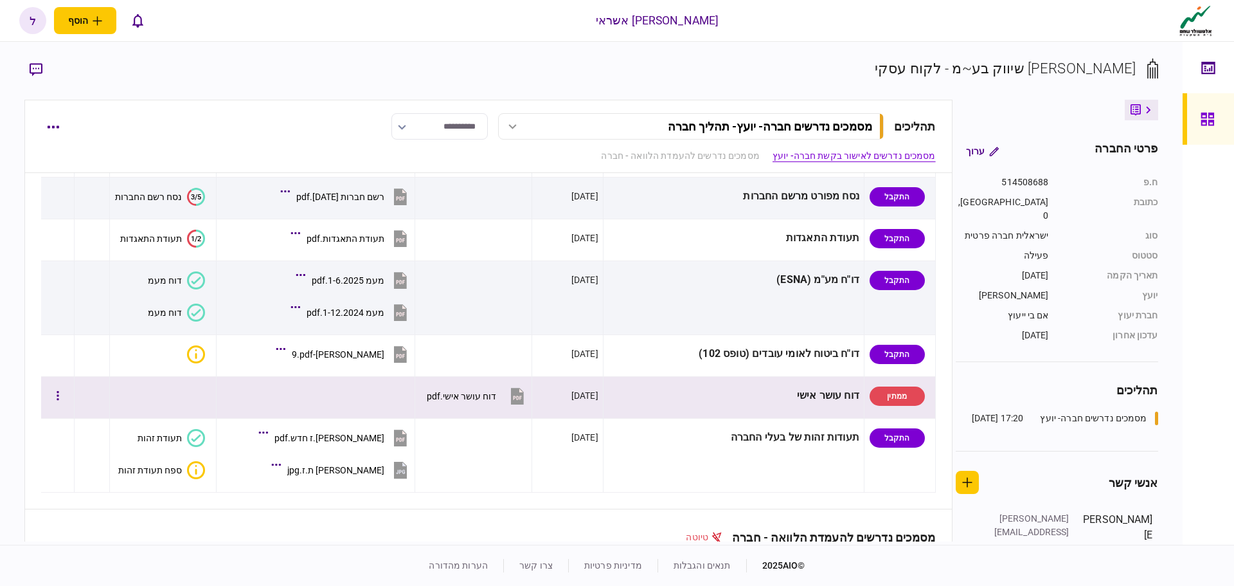
scroll to position [707, 0]
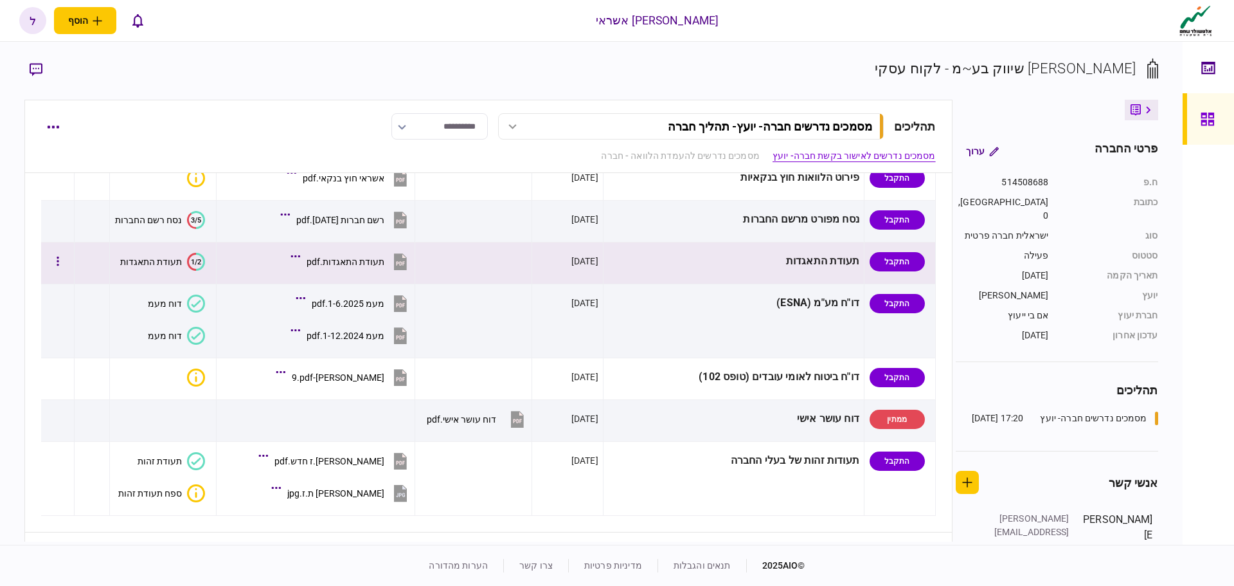
click at [384, 264] on div "תעודת התאגדות.pdf" at bounding box center [346, 262] width 78 height 10
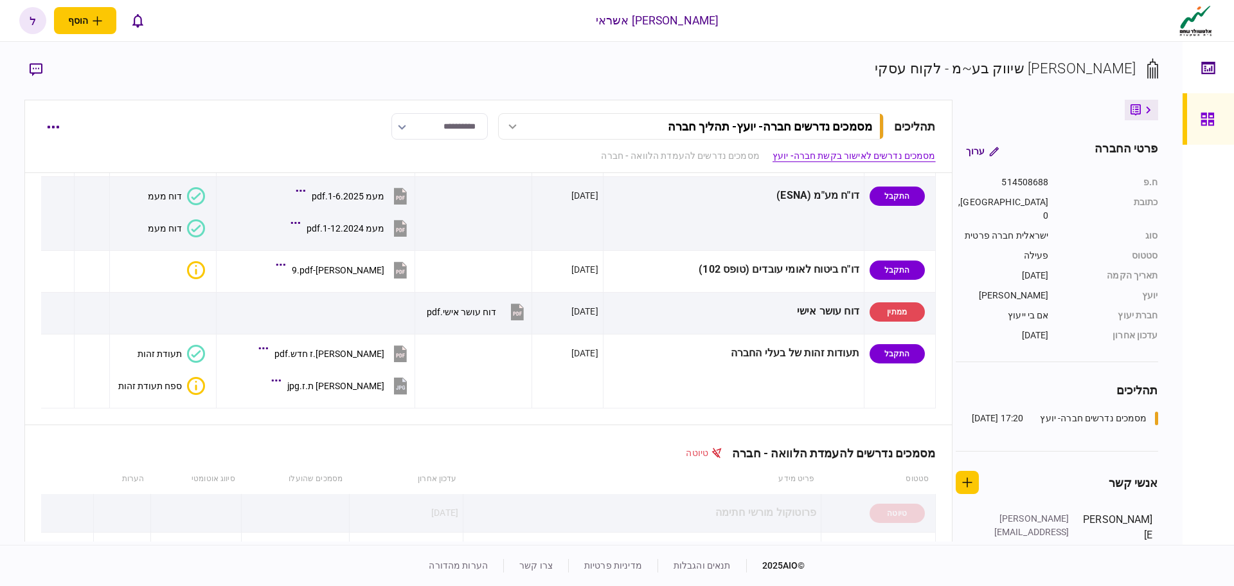
scroll to position [836, 0]
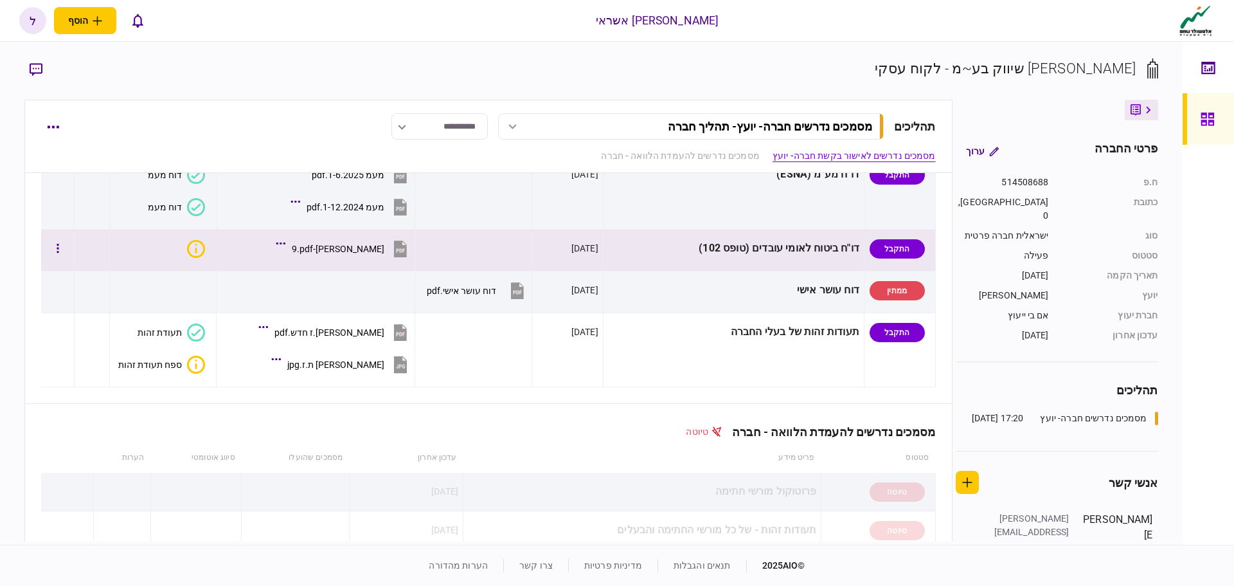
drag, startPoint x: 514, startPoint y: 288, endPoint x: 465, endPoint y: 238, distance: 69.6
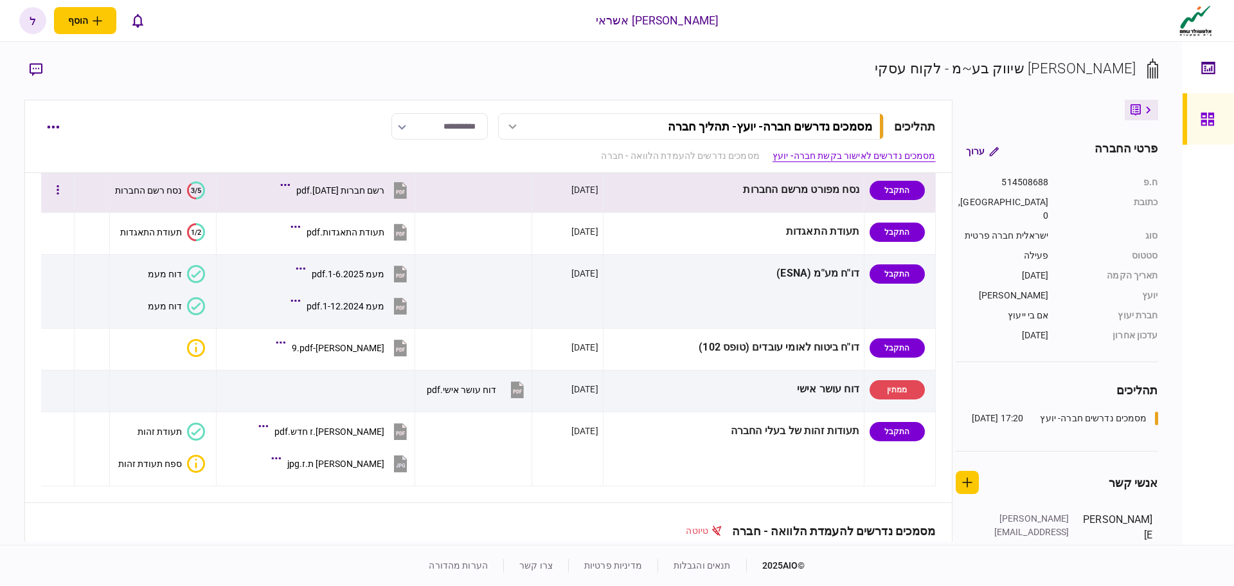
scroll to position [643, 0]
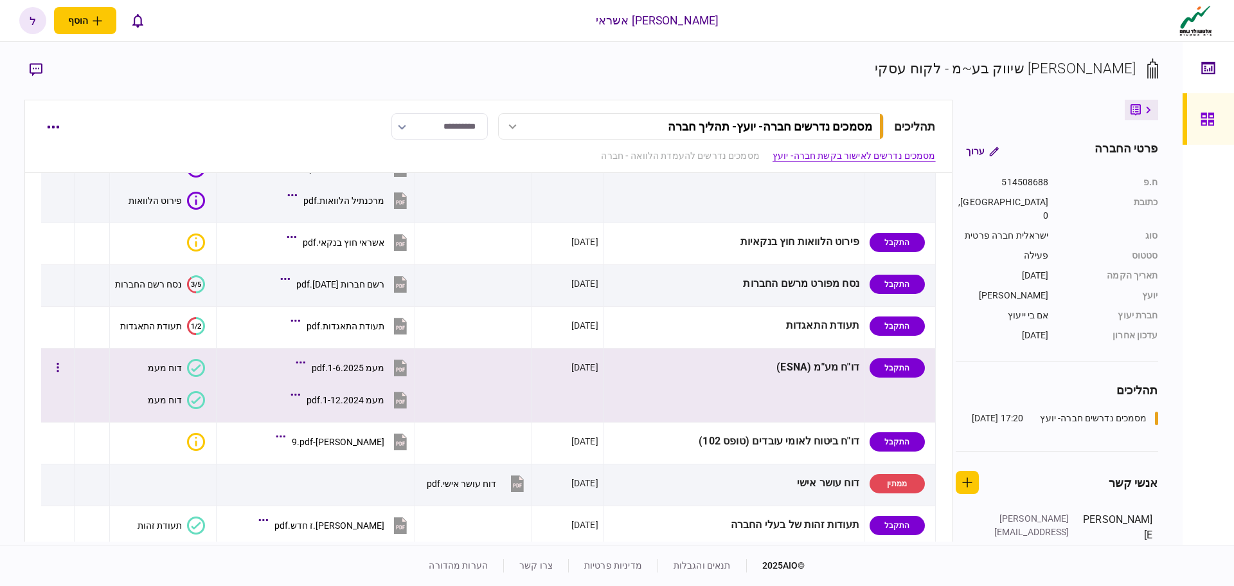
click at [377, 368] on div "מעמ 1-6.2025.pdf" at bounding box center [348, 368] width 73 height 10
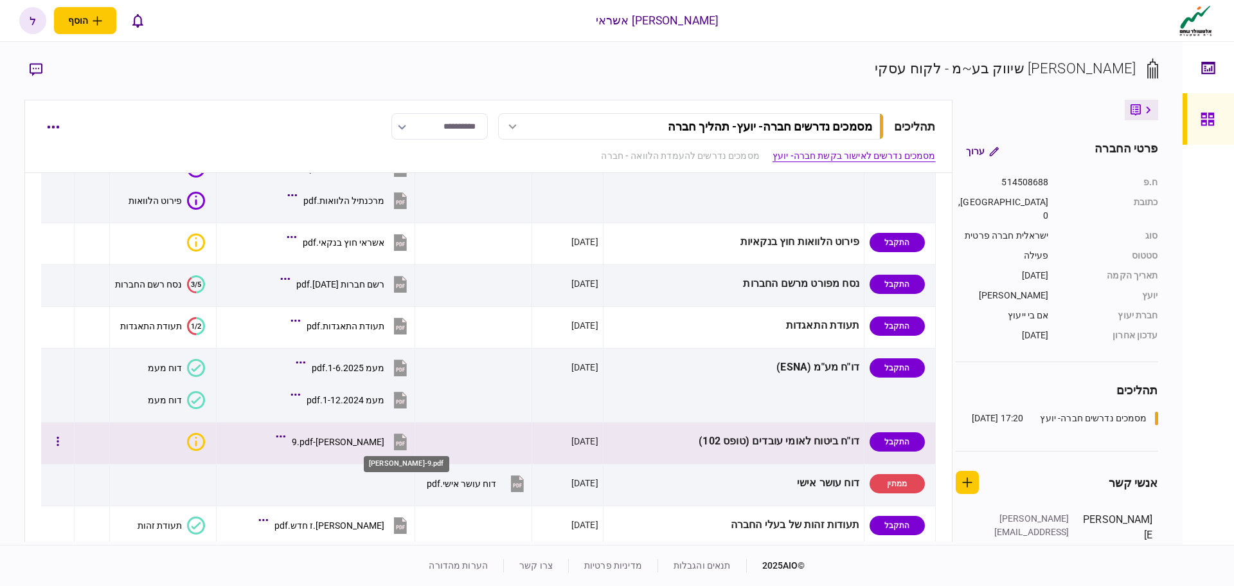
click at [381, 441] on div "[PERSON_NAME]-9.pdf" at bounding box center [338, 442] width 93 height 10
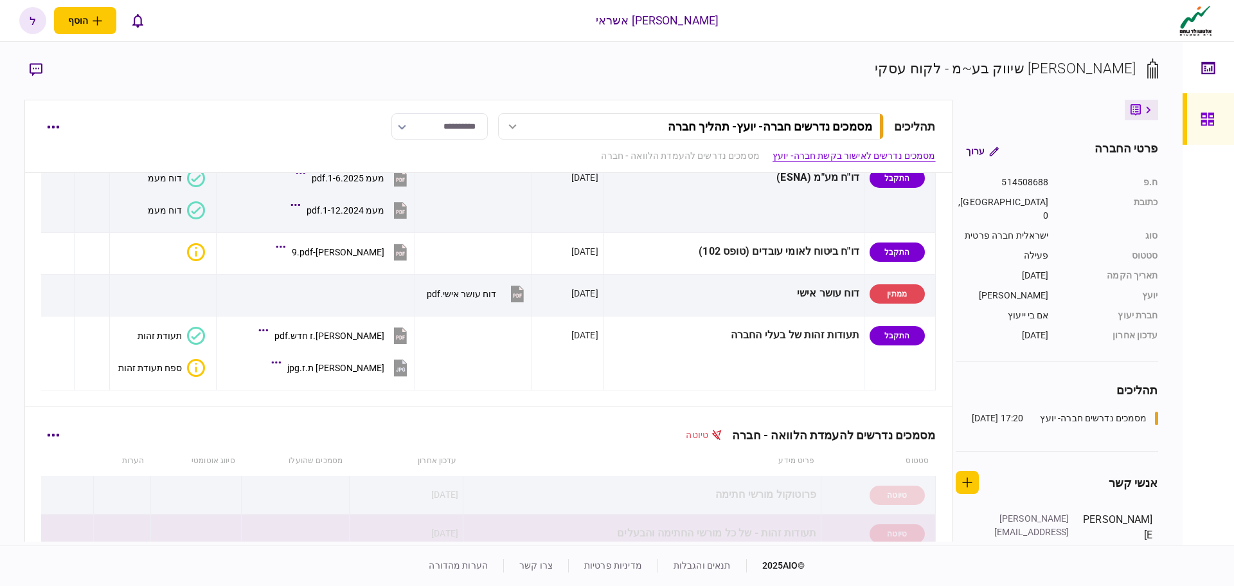
scroll to position [836, 0]
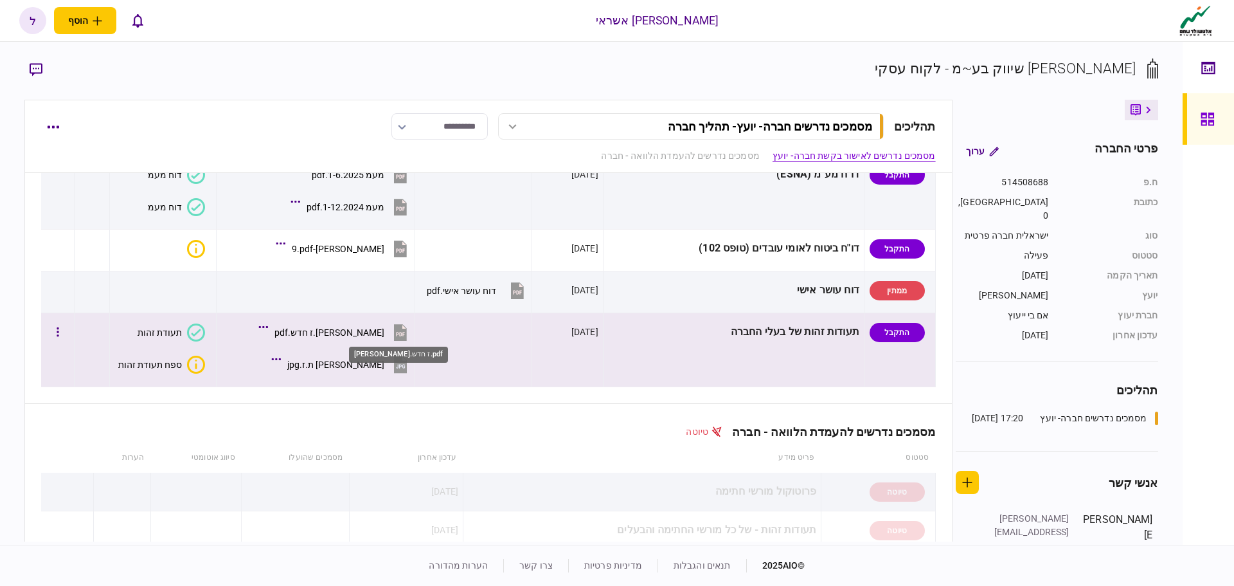
click at [384, 336] on div "[PERSON_NAME].ז חדש.pdf" at bounding box center [330, 332] width 110 height 10
click at [379, 332] on div "[PERSON_NAME].ז חדש.pdf" at bounding box center [330, 332] width 110 height 10
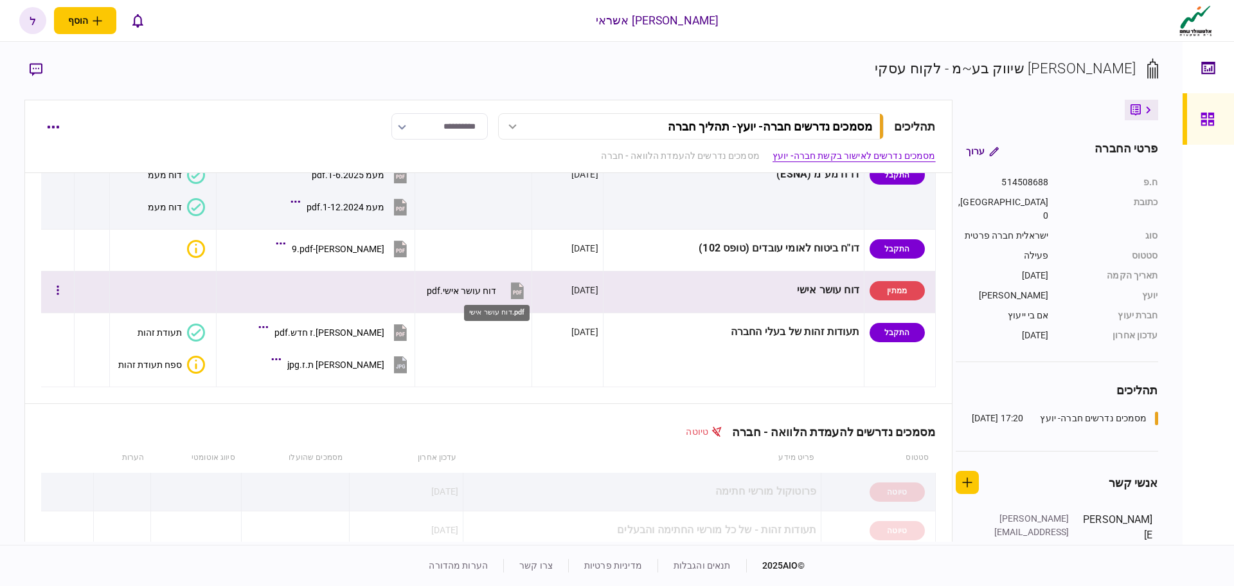
click at [496, 293] on div "דוח עושר אישי.pdf" at bounding box center [461, 290] width 69 height 10
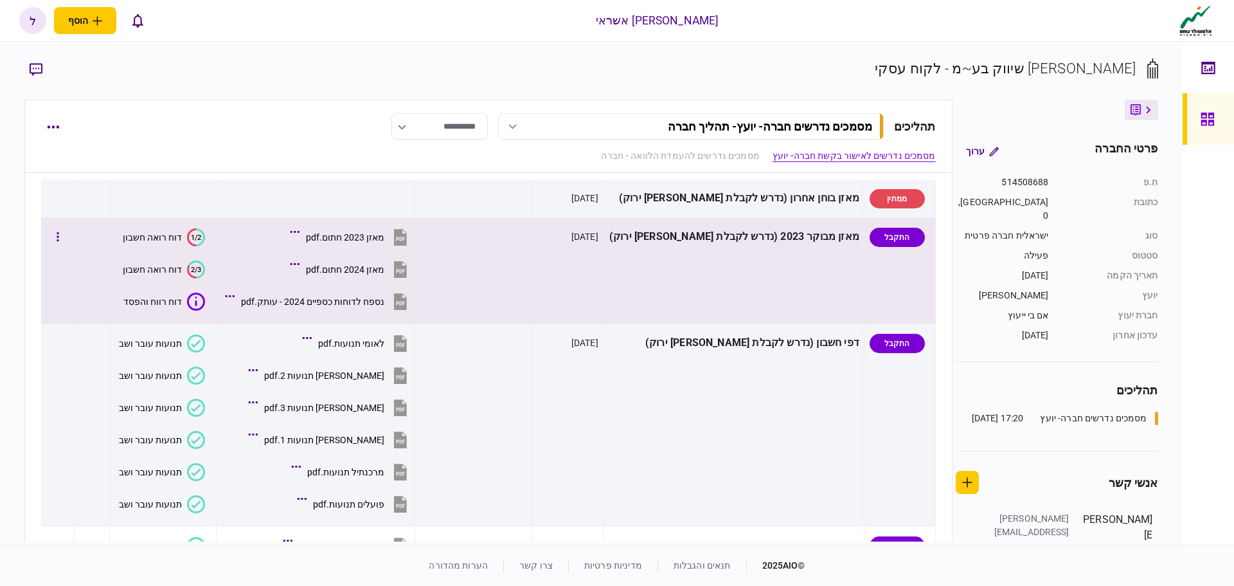
scroll to position [0, 0]
